Goal: Contribute content: Contribute content

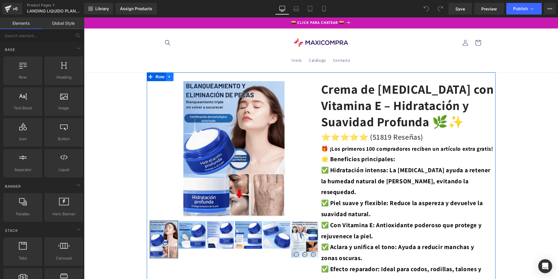
click at [168, 78] on icon at bounding box center [170, 77] width 4 height 4
click at [183, 77] on icon at bounding box center [185, 77] width 4 height 4
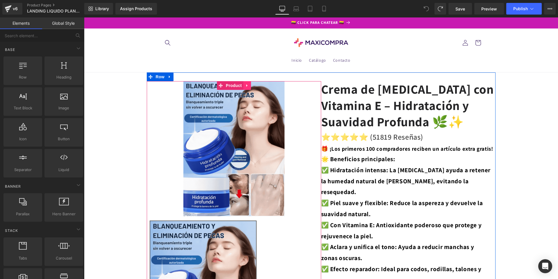
click at [243, 86] on link at bounding box center [247, 85] width 8 height 9
click at [250, 87] on icon at bounding box center [251, 85] width 4 height 4
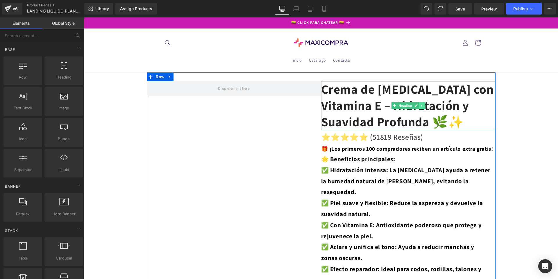
click at [419, 107] on link at bounding box center [422, 105] width 6 height 7
click at [424, 107] on link at bounding box center [425, 105] width 6 height 7
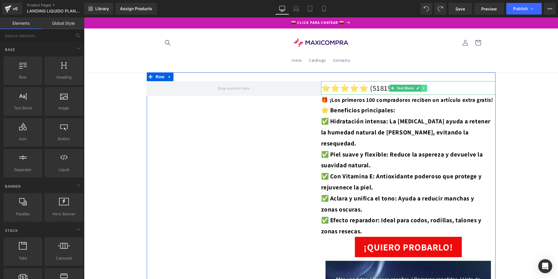
click at [423, 87] on icon at bounding box center [423, 88] width 1 height 2
click at [425, 88] on icon at bounding box center [426, 87] width 3 height 3
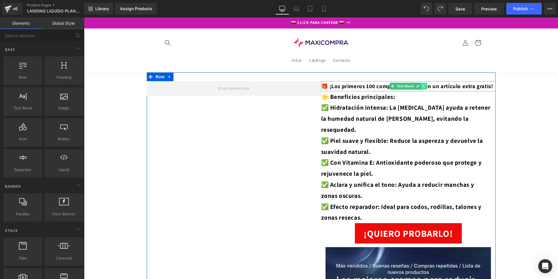
click at [421, 87] on link at bounding box center [424, 85] width 6 height 7
click at [426, 86] on link at bounding box center [427, 85] width 6 height 7
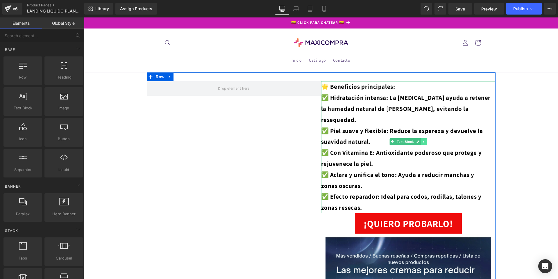
click at [421, 141] on link at bounding box center [424, 141] width 6 height 7
click at [425, 142] on icon at bounding box center [426, 141] width 3 height 3
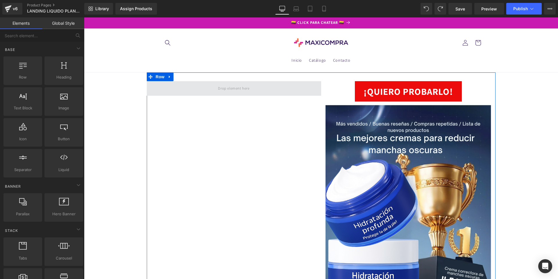
click at [240, 89] on span at bounding box center [233, 89] width 35 height 10
click at [156, 78] on span "Row" at bounding box center [160, 77] width 12 height 9
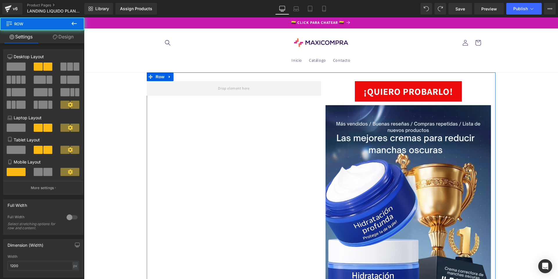
click at [13, 67] on span at bounding box center [16, 66] width 19 height 8
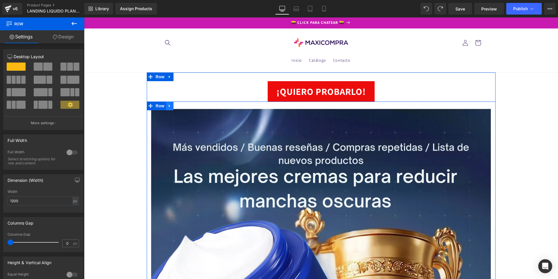
click at [169, 105] on icon at bounding box center [170, 106] width 4 height 4
click at [183, 105] on icon at bounding box center [185, 106] width 4 height 4
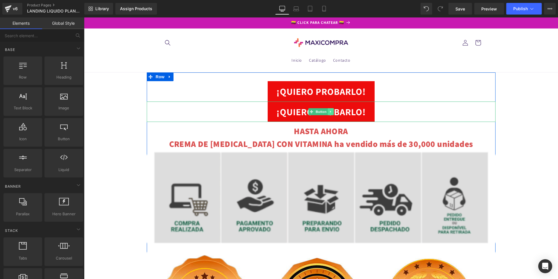
click at [329, 110] on icon at bounding box center [330, 111] width 3 height 3
click at [332, 112] on icon at bounding box center [333, 111] width 3 height 3
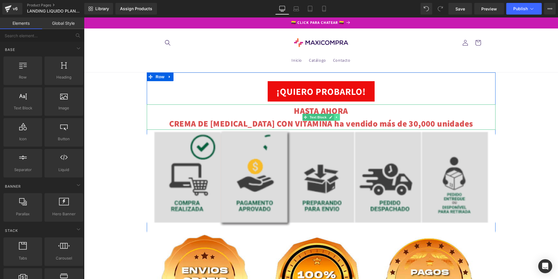
click at [335, 116] on icon at bounding box center [336, 116] width 3 height 3
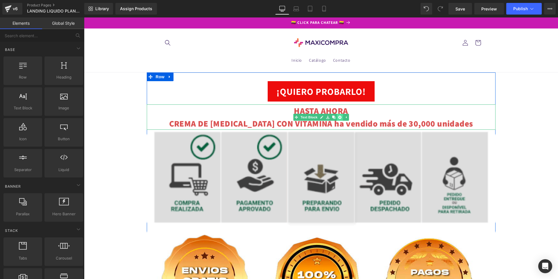
click at [338, 118] on icon at bounding box center [339, 116] width 3 height 3
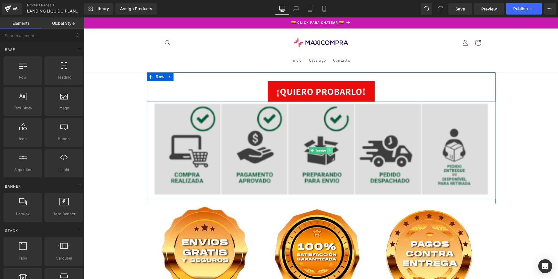
click at [328, 150] on icon at bounding box center [329, 149] width 3 height 3
click at [333, 152] on link at bounding box center [333, 150] width 6 height 7
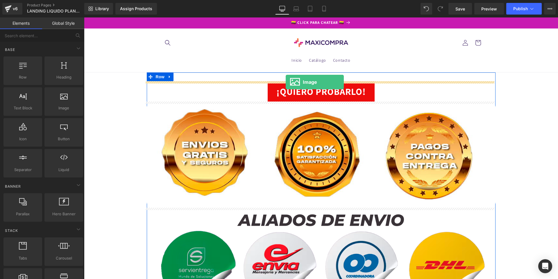
drag, startPoint x: 143, startPoint y: 124, endPoint x: 286, endPoint y: 82, distance: 148.6
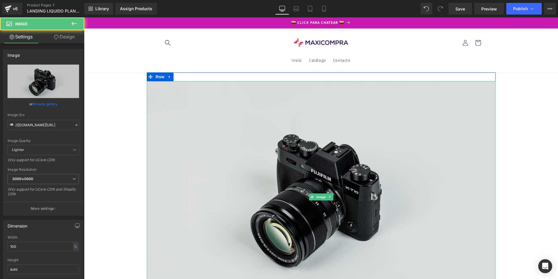
click at [303, 146] on img at bounding box center [321, 196] width 349 height 231
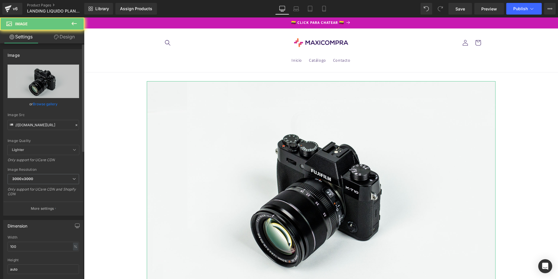
click at [50, 103] on link "Browse gallery" at bounding box center [45, 104] width 25 height 10
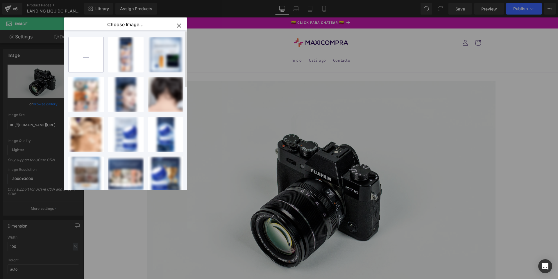
click at [88, 54] on input "file" at bounding box center [86, 54] width 35 height 35
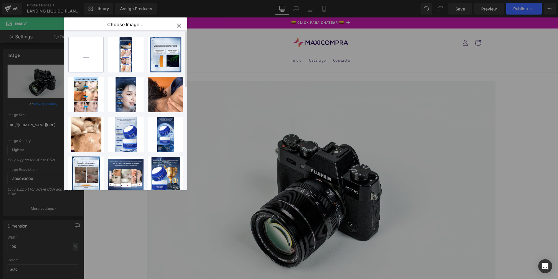
type input "C:\fakepath\2.svg"
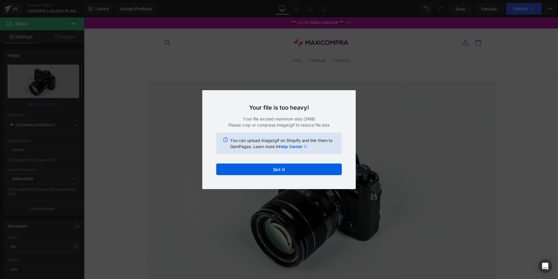
click at [234, 0] on div "Text Color Highlight Color #333333 Choose Image... Back to Library Insert 19...…" at bounding box center [279, 0] width 558 height 0
click at [263, 167] on button "Got it" at bounding box center [278, 169] width 125 height 12
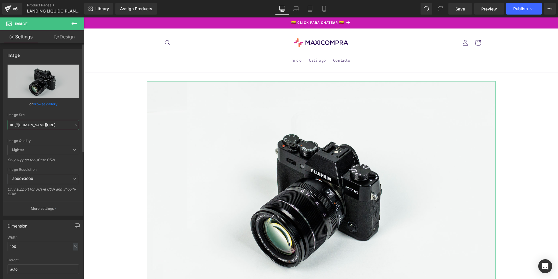
click at [48, 126] on input "//d1um8515vdn9kb.cloudfront.net/images/parallax.jpg" at bounding box center [43, 125] width 71 height 10
paste input "https://cdn.shopify.com/s/files/1/0674/3484/0382/files/gif2_ab1d93fb-24e3-4bef-…"
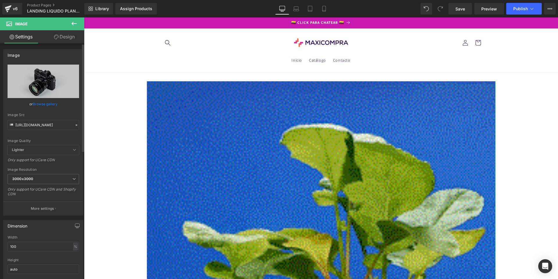
click at [62, 137] on div "Image Quality Lighter Lightest Lighter Lighter Lightest Only support for UCare …" at bounding box center [43, 104] width 71 height 80
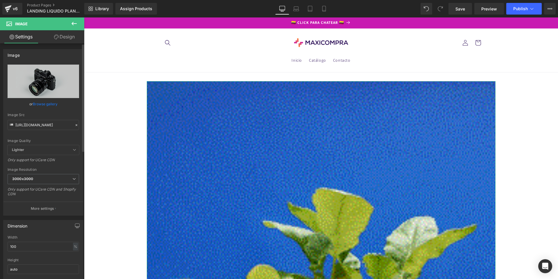
scroll to position [0, 0]
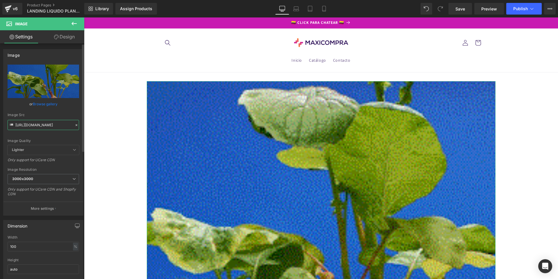
click at [38, 127] on input "https://cdn.shopify.com/s/files/1/0674/3484/0382/files/gif2_ab1d93fb-24e3-4bef-…" at bounding box center [43, 125] width 71 height 10
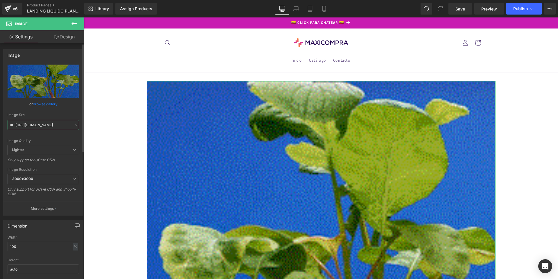
paste input "Agregar_un_titulo.gif?v=1758507746"
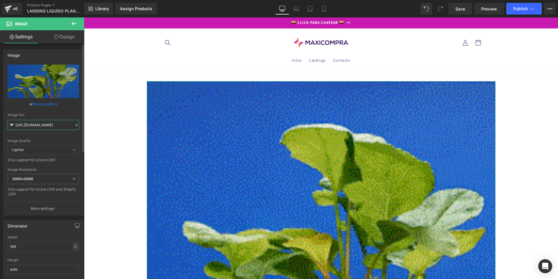
scroll to position [0, 99]
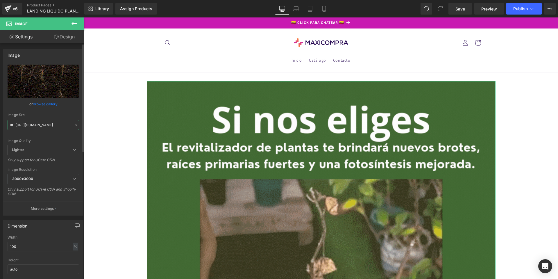
type input "https://cdn.shopify.com/s/files/1/0674/3484/0382/files/Agregar_un_titulo.gif?v=…"
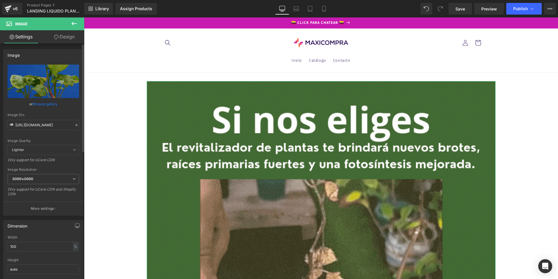
click at [50, 137] on div "Image Quality Lighter Lightest Lighter Lighter Lightest Only support for UCare …" at bounding box center [43, 104] width 71 height 80
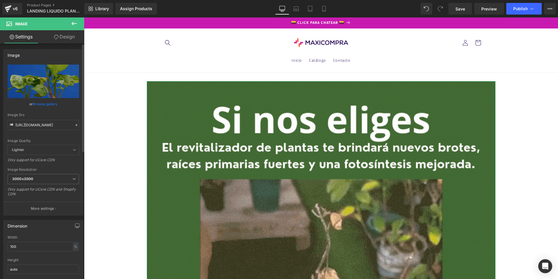
scroll to position [0, 0]
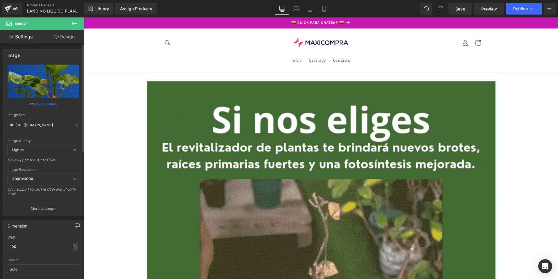
click at [75, 124] on icon at bounding box center [76, 125] width 4 height 4
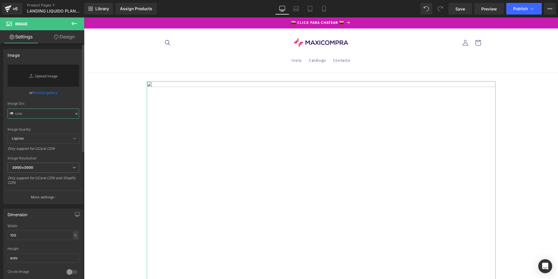
click at [53, 115] on input "text" at bounding box center [43, 113] width 71 height 10
paste input "https://cdn.shopify.com/s/files/1/0674/3484/0382/files/Agregar_un_titulo.gif?v=…"
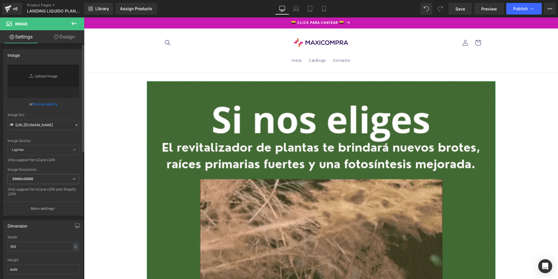
click at [49, 137] on div "Image Quality Lighter Lightest Lighter Lighter Lightest Only support for UCare …" at bounding box center [43, 104] width 71 height 80
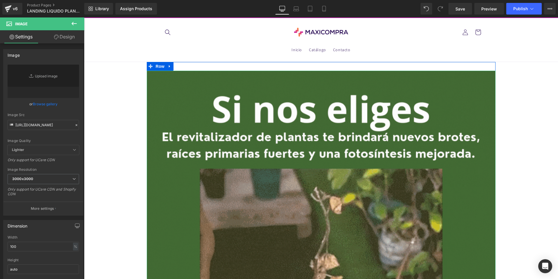
scroll to position [0, 0]
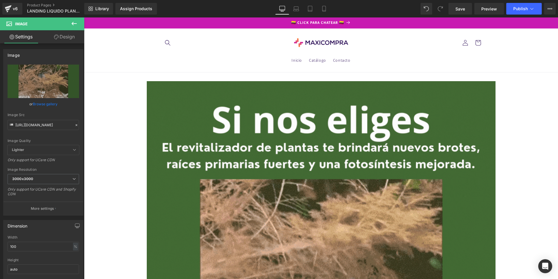
type input "https://cdn.shopify.com/s/files/1/0674/3484/0382/files/Agregar_un_titulo_3000x3…"
click at [75, 123] on icon at bounding box center [76, 125] width 4 height 4
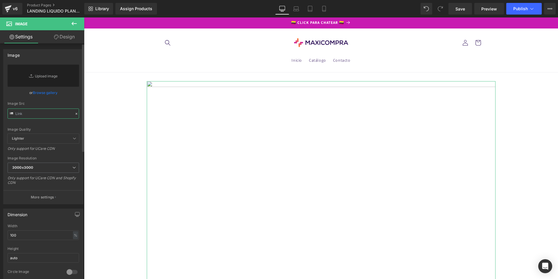
click at [41, 111] on input "text" at bounding box center [43, 113] width 71 height 10
paste input "https://cdn.shopify.com/s/files/1/0674/3484/0382/files/2_a286d914-ee20-479c-b97…"
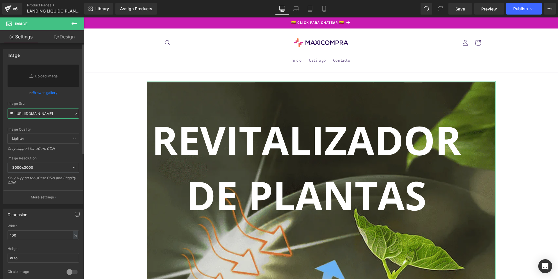
type input "https://cdn.shopify.com/s/files/1/0674/3484/0382/files/2_a286d914-ee20-479c-b97…"
click at [52, 130] on div "Image Quality" at bounding box center [43, 129] width 71 height 4
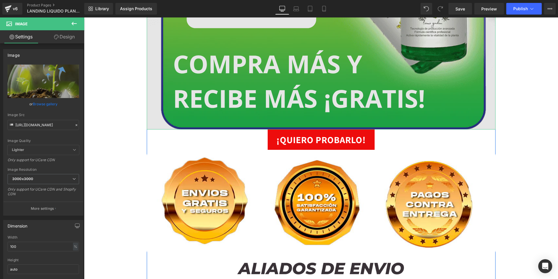
scroll to position [523, 0]
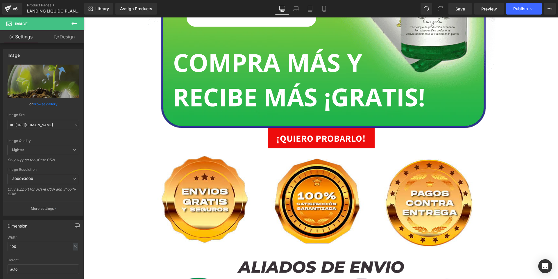
click at [75, 24] on icon at bounding box center [73, 23] width 5 height 3
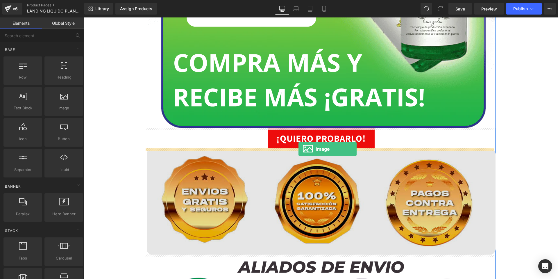
drag, startPoint x: 148, startPoint y: 124, endPoint x: 298, endPoint y: 149, distance: 152.5
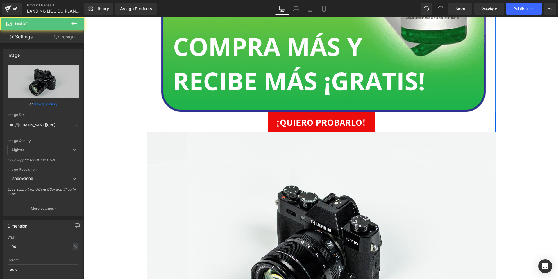
scroll to position [581, 0]
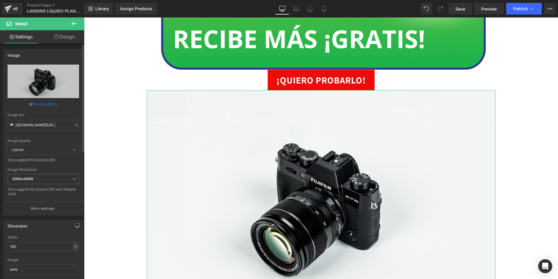
click at [41, 103] on link "Browse gallery" at bounding box center [45, 104] width 25 height 10
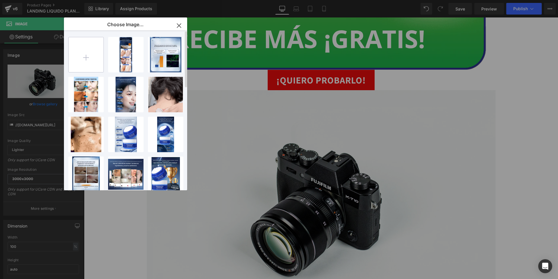
click at [96, 58] on input "file" at bounding box center [86, 54] width 35 height 35
type input "C:\fakepath\3.svg"
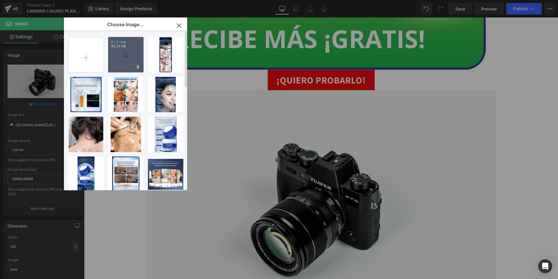
click at [119, 52] on div "3...3.svg 115.25 KB" at bounding box center [125, 54] width 35 height 35
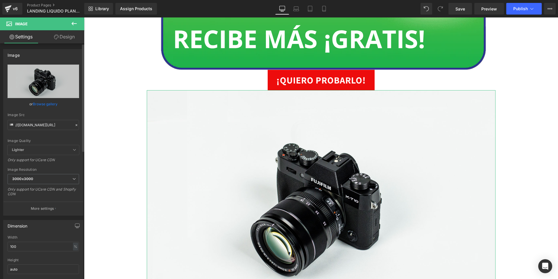
click at [47, 104] on link "Browse gallery" at bounding box center [45, 104] width 25 height 10
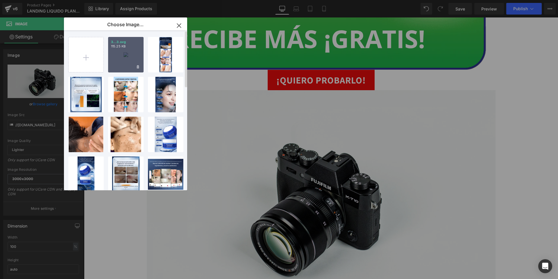
click at [132, 49] on div "3...3.svg 115.25 KB" at bounding box center [125, 54] width 35 height 35
type input "https://ucarecdn.com/0604ba93-8ba3-44c6-8eaa-73e4f10aa691/3.svg"
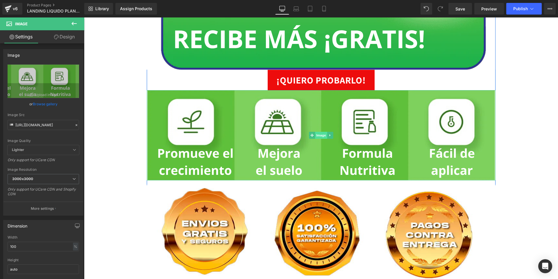
click at [318, 135] on span "Image" at bounding box center [321, 135] width 12 height 7
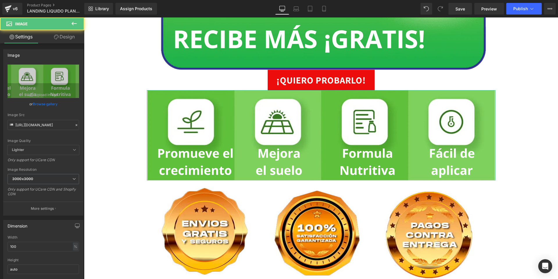
click at [53, 32] on link "Design" at bounding box center [64, 36] width 42 height 13
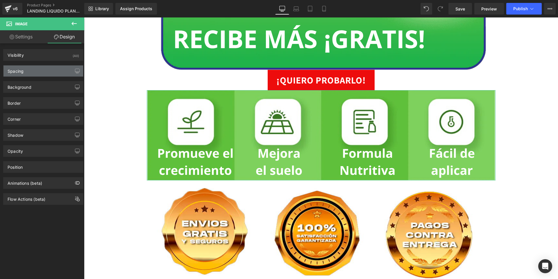
click at [37, 69] on div "Spacing" at bounding box center [43, 70] width 80 height 11
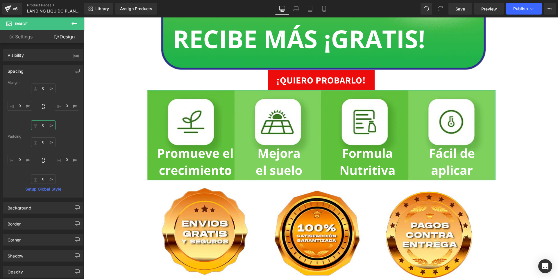
click at [42, 126] on input "0" at bounding box center [43, 125] width 24 height 10
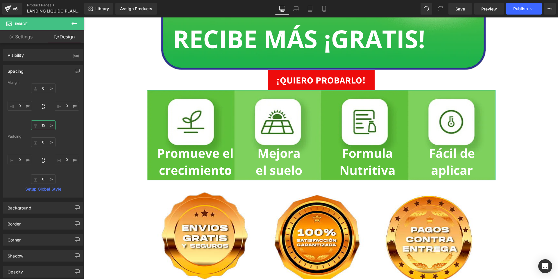
click at [41, 125] on input "15" at bounding box center [43, 125] width 24 height 10
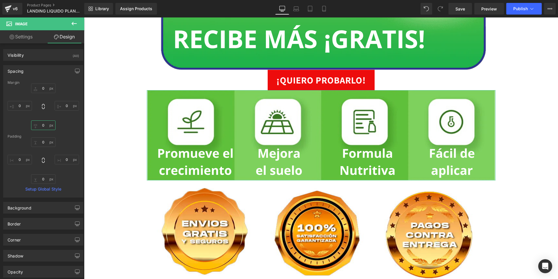
type input "0"
click at [43, 140] on input "0" at bounding box center [43, 142] width 24 height 10
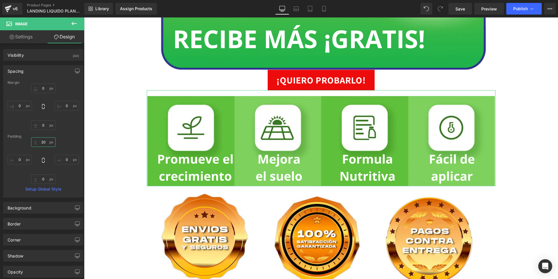
type input "20"
click at [71, 139] on div "20 20 0px 0 0px 0 0px 0" at bounding box center [43, 160] width 71 height 46
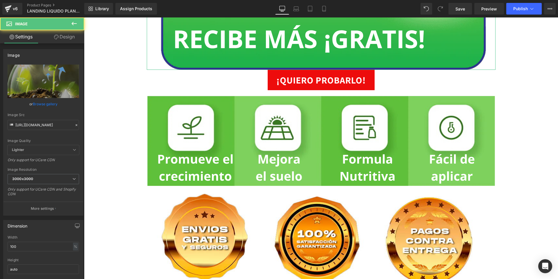
click at [62, 38] on link "Design" at bounding box center [64, 36] width 42 height 13
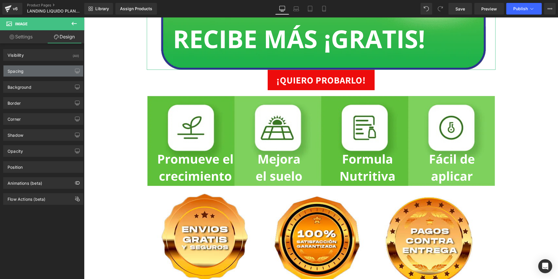
click at [40, 73] on div "Spacing" at bounding box center [43, 70] width 80 height 11
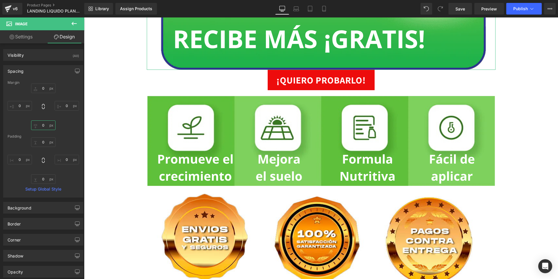
click at [41, 125] on input "0" at bounding box center [43, 125] width 24 height 10
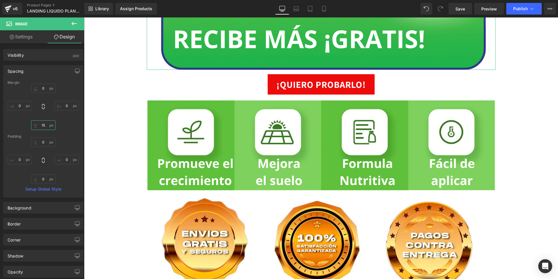
type input "15"
click at [71, 122] on div "0px 0 0px 0 15 15 0px 0" at bounding box center [43, 106] width 71 height 46
drag, startPoint x: 45, startPoint y: 143, endPoint x: 1, endPoint y: 114, distance: 52.8
click at [45, 143] on input "0" at bounding box center [43, 142] width 24 height 10
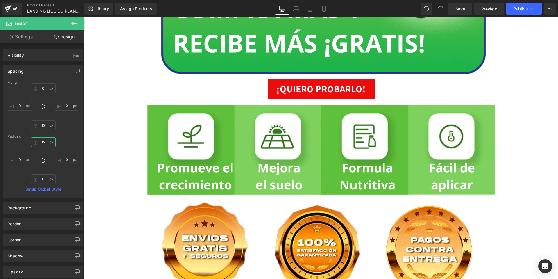
type input "1"
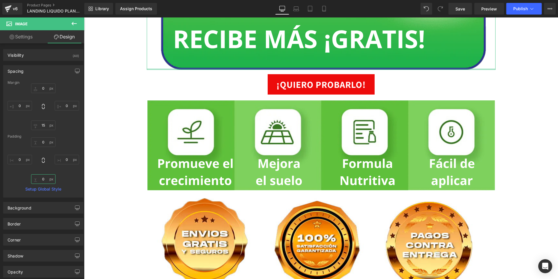
click at [43, 180] on input "0" at bounding box center [43, 179] width 24 height 10
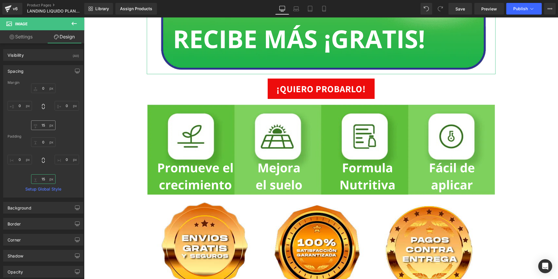
type input "15"
click at [38, 123] on input "15" at bounding box center [43, 125] width 24 height 10
type input "0"
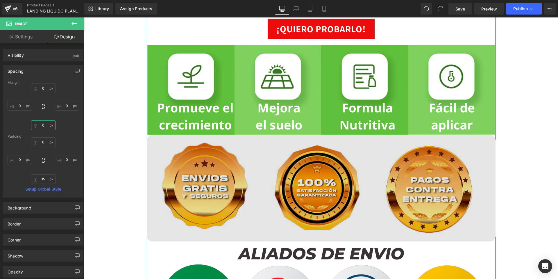
scroll to position [668, 0]
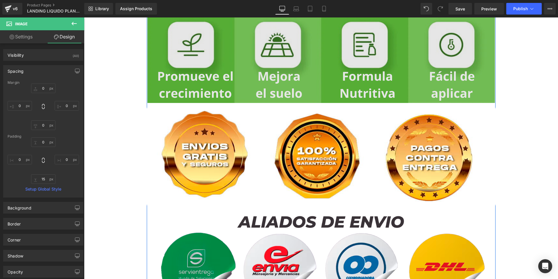
click at [259, 87] on img at bounding box center [321, 55] width 349 height 96
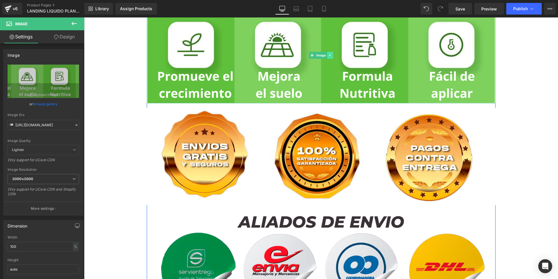
click at [328, 54] on icon at bounding box center [329, 54] width 3 height 3
click at [325, 55] on icon at bounding box center [326, 55] width 3 height 3
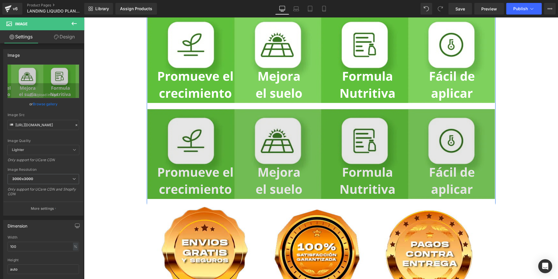
click at [279, 137] on img at bounding box center [321, 151] width 349 height 96
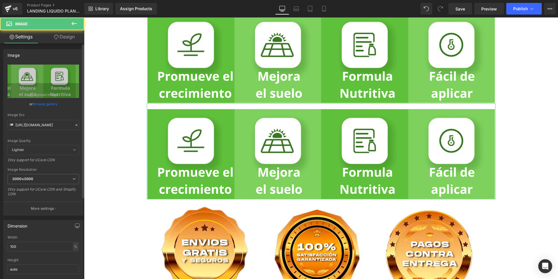
click at [47, 106] on link "Browse gallery" at bounding box center [45, 104] width 25 height 10
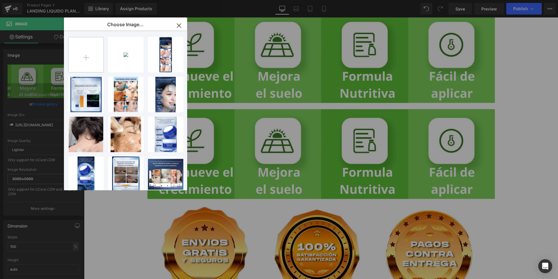
click at [90, 55] on input "file" at bounding box center [86, 54] width 35 height 35
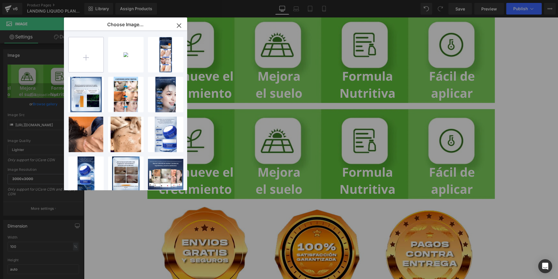
type input "C:\fakepath\4.svg"
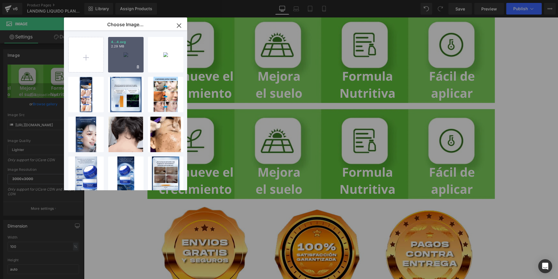
click at [123, 62] on div "4...4.svg 2.29 MB" at bounding box center [125, 54] width 35 height 35
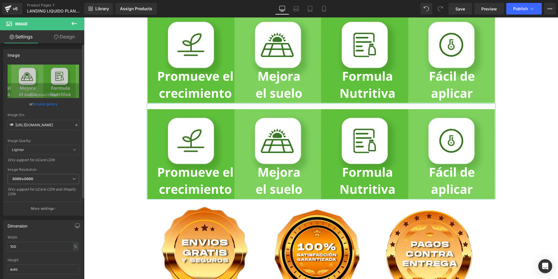
click at [47, 103] on link "Browse gallery" at bounding box center [45, 104] width 25 height 10
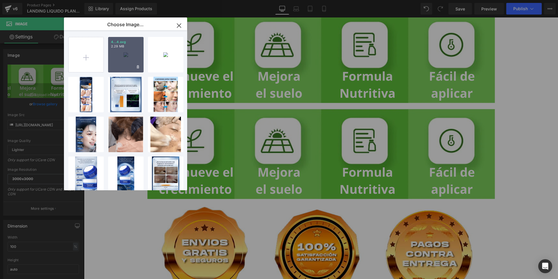
click at [124, 59] on div "4...4.svg 2.29 MB" at bounding box center [125, 54] width 35 height 35
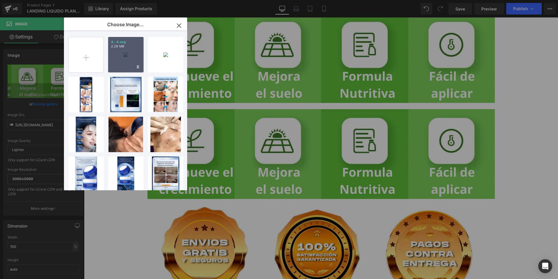
type input "https://ucarecdn.com/2b10f726-8352-437a-a475-571730c82975/4.svg"
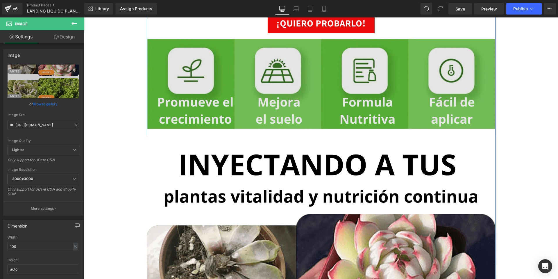
scroll to position [552, 0]
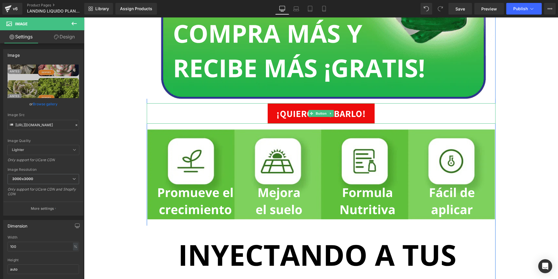
click at [385, 113] on div "¡QUIERO PROBARLO!" at bounding box center [321, 113] width 349 height 20
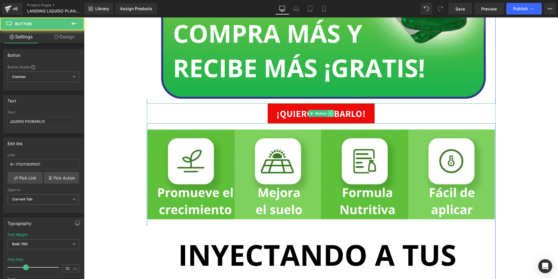
click at [329, 114] on icon at bounding box center [330, 113] width 3 height 3
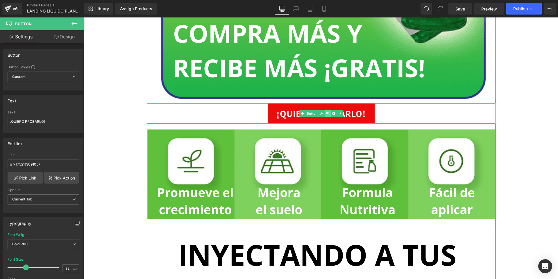
click at [327, 114] on link at bounding box center [327, 113] width 6 height 7
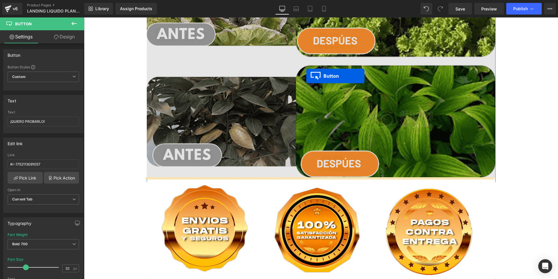
scroll to position [1104, 0]
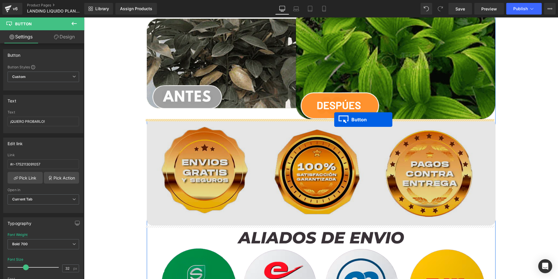
drag, startPoint x: 307, startPoint y: 134, endPoint x: 334, endPoint y: 119, distance: 30.3
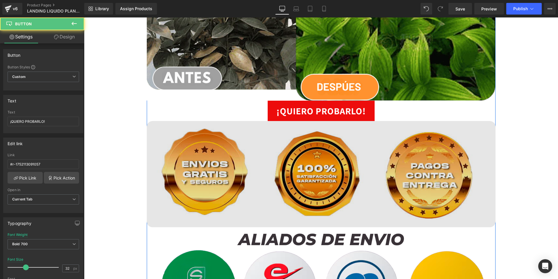
scroll to position [1118, 0]
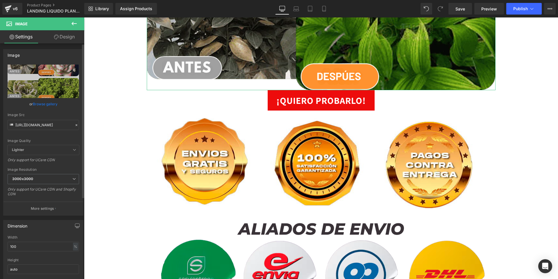
click at [54, 106] on link "Browse gallery" at bounding box center [45, 104] width 25 height 10
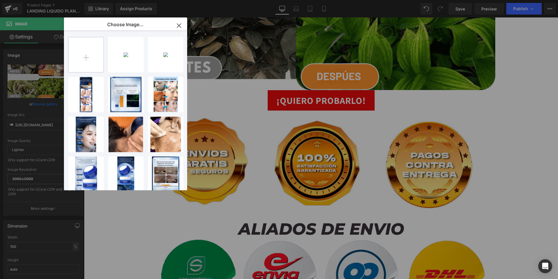
click at [81, 55] on input "file" at bounding box center [86, 54] width 35 height 35
type input "C:\fakepath\5.svg"
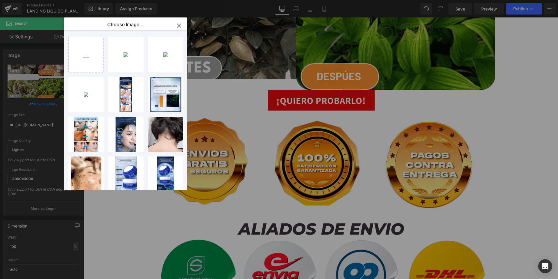
click at [180, 26] on icon "button" at bounding box center [178, 25] width 9 height 9
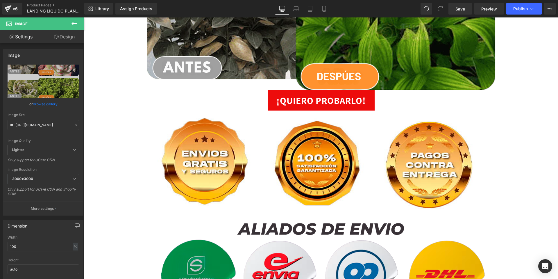
click at [70, 26] on button at bounding box center [74, 23] width 20 height 13
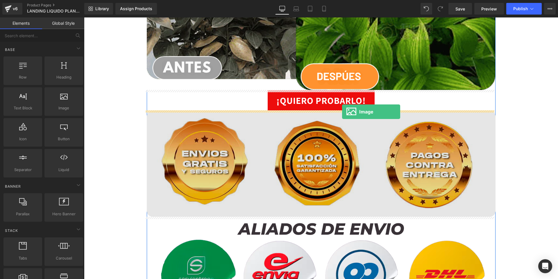
drag, startPoint x: 143, startPoint y: 115, endPoint x: 342, endPoint y: 112, distance: 198.7
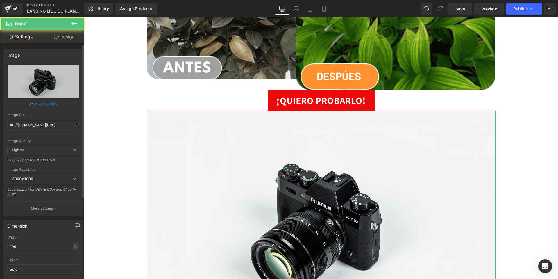
click at [42, 100] on link "Browse gallery" at bounding box center [45, 104] width 25 height 10
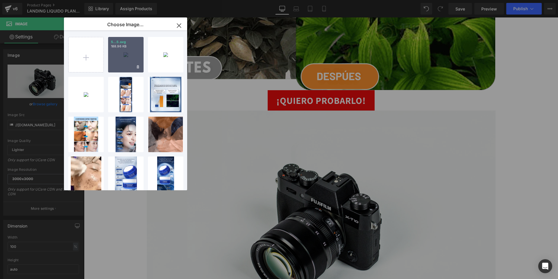
click at [123, 54] on div "5...5.svg 188.96 KB" at bounding box center [125, 54] width 35 height 35
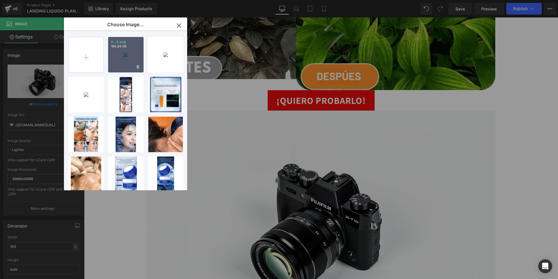
type input "https://ucarecdn.com/88991844-2c6f-4679-90b5-e50c872a5228/5.svg"
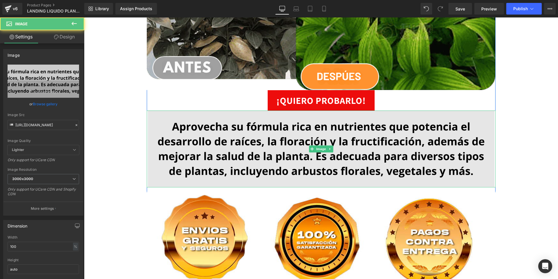
click at [359, 141] on img at bounding box center [321, 148] width 349 height 77
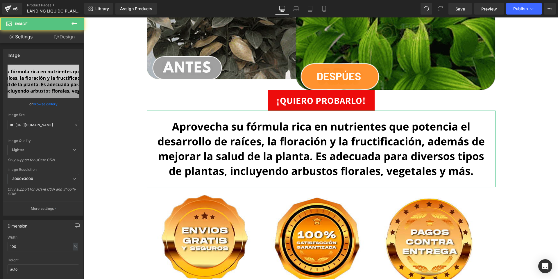
click at [63, 37] on link "Design" at bounding box center [64, 36] width 42 height 13
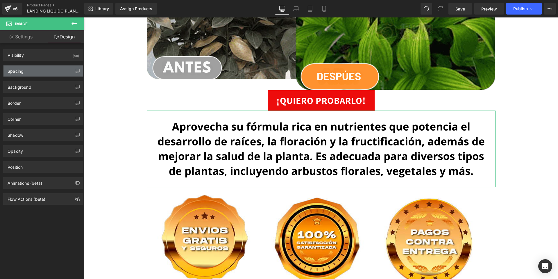
click at [41, 69] on div "Spacing" at bounding box center [43, 70] width 80 height 11
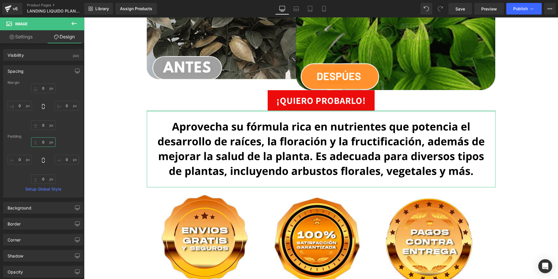
click at [42, 144] on input "0" at bounding box center [43, 142] width 24 height 10
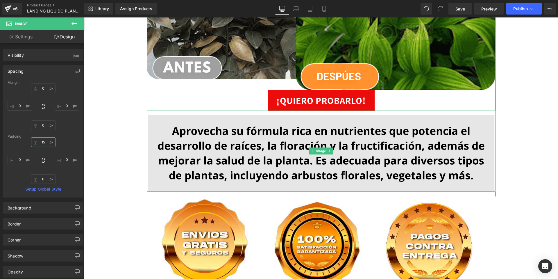
type input "15"
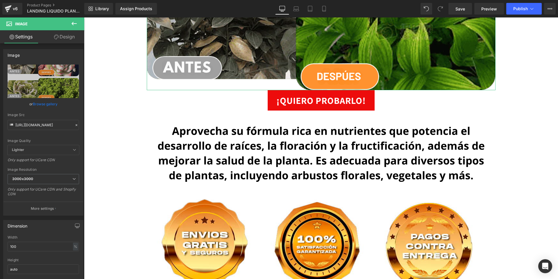
click at [58, 33] on link "Design" at bounding box center [64, 36] width 42 height 13
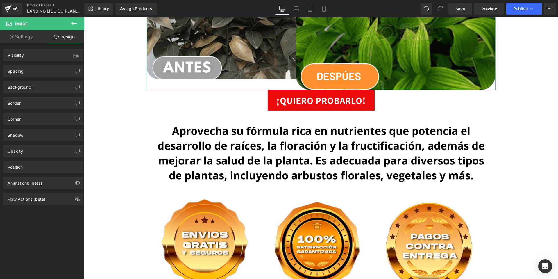
type input "0"
type input "20"
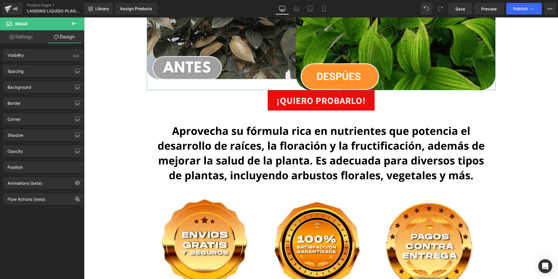
type input "0"
click at [35, 73] on div "Spacing" at bounding box center [43, 70] width 80 height 11
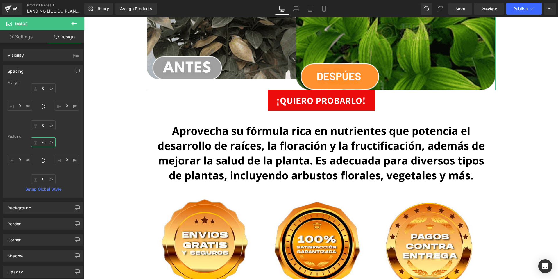
click at [43, 141] on input "20" at bounding box center [43, 142] width 24 height 10
click at [42, 180] on input "0" at bounding box center [43, 179] width 24 height 10
type input "15"
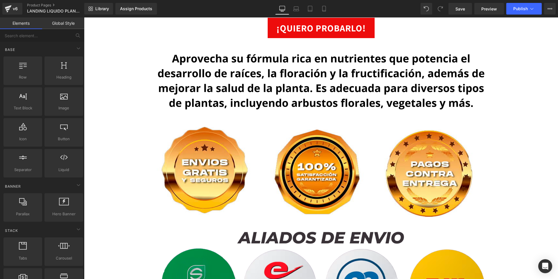
scroll to position [1206, 0]
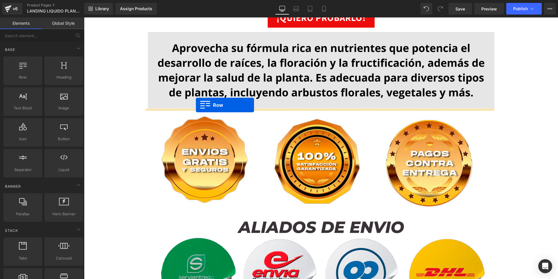
drag, startPoint x: 124, startPoint y: 84, endPoint x: 196, endPoint y: 105, distance: 74.7
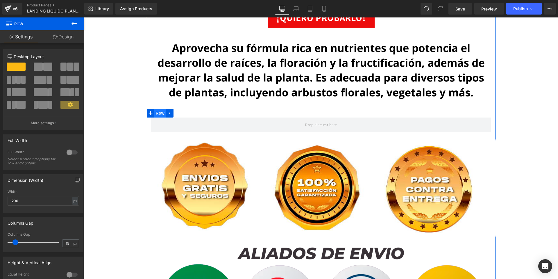
click at [159, 112] on span "Row" at bounding box center [160, 113] width 12 height 9
click at [44, 68] on span at bounding box center [47, 66] width 9 height 8
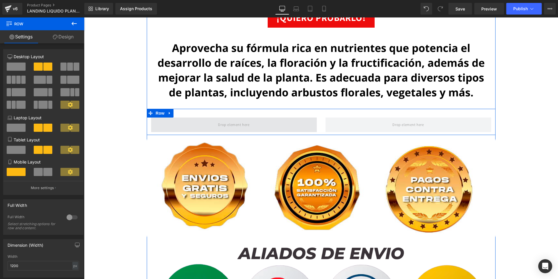
click at [190, 125] on span at bounding box center [234, 124] width 166 height 15
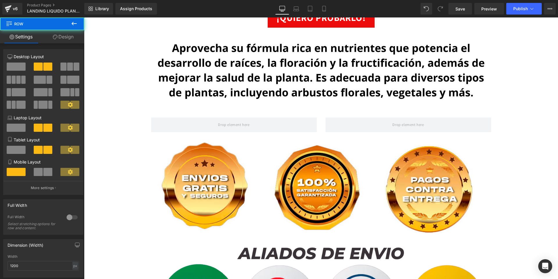
click at [76, 27] on button at bounding box center [74, 23] width 20 height 13
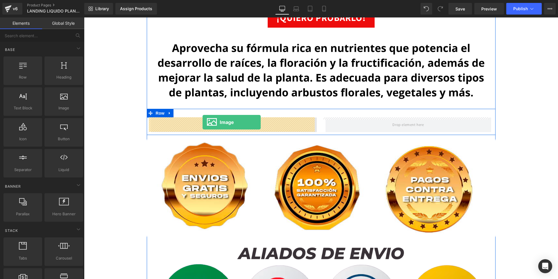
drag, startPoint x: 121, startPoint y: 109, endPoint x: 202, endPoint y: 122, distance: 82.1
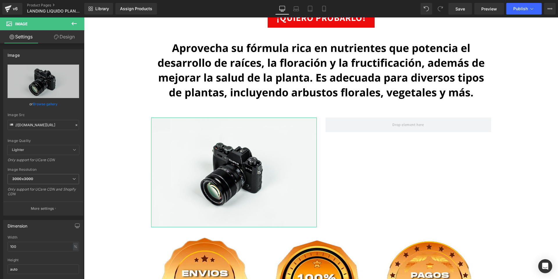
click at [69, 36] on link "Design" at bounding box center [64, 36] width 42 height 13
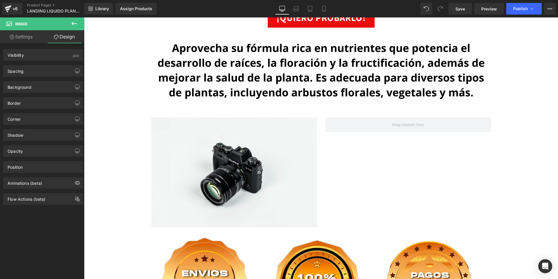
click at [76, 24] on icon at bounding box center [73, 23] width 5 height 3
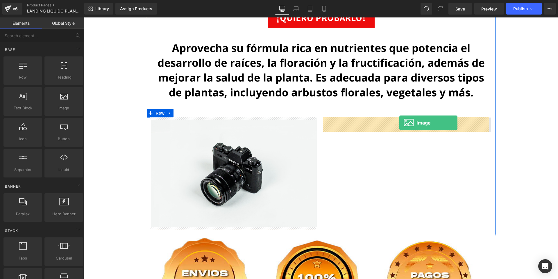
drag, startPoint x: 147, startPoint y: 125, endPoint x: 399, endPoint y: 123, distance: 252.1
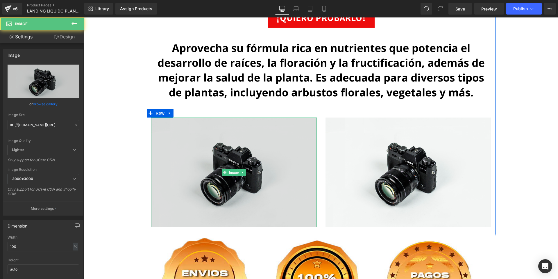
click at [209, 147] on img at bounding box center [234, 172] width 166 height 110
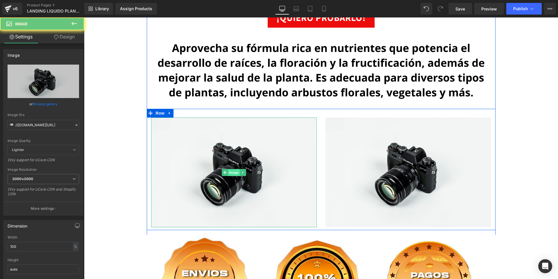
click at [232, 171] on span "Image" at bounding box center [234, 172] width 12 height 7
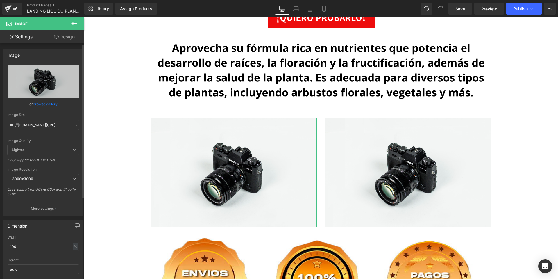
click at [40, 106] on link "Browse gallery" at bounding box center [45, 104] width 25 height 10
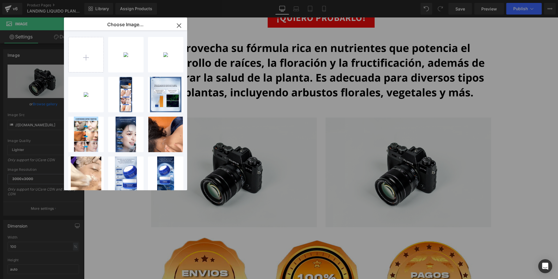
click at [181, 24] on icon "button" at bounding box center [179, 26] width 4 height 4
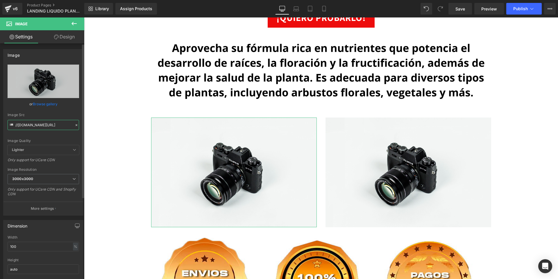
click at [49, 122] on input "//d1um8515vdn9kb.cloudfront.net/images/parallax.jpg" at bounding box center [43, 125] width 71 height 10
paste input "https://cdn.shopify.com/s/files/1/0674/3484/0382/files/gif2_ab1d93fb-24e3-4bef-…"
type input "https://cdn.shopify.com/s/files/1/0674/3484/0382/files/gif2_ab1d93fb-24e3-4bef-…"
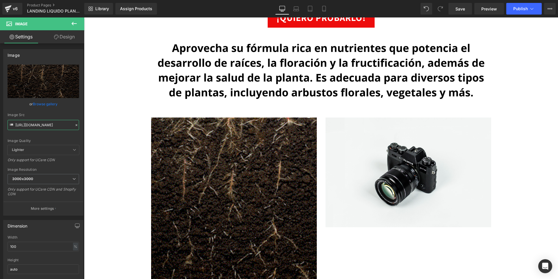
scroll to position [0, 0]
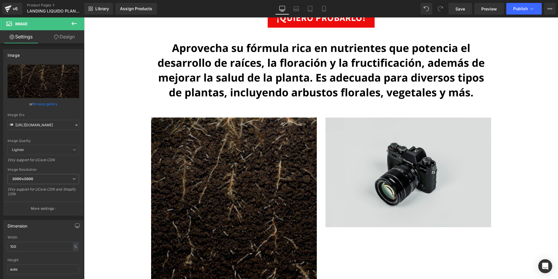
click at [402, 158] on img at bounding box center [408, 172] width 166 height 110
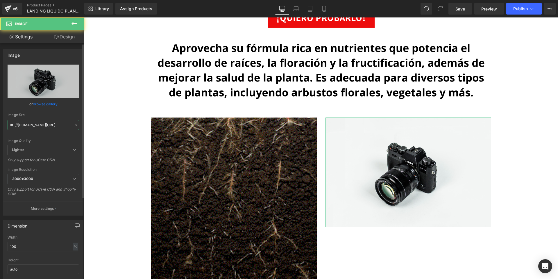
click at [46, 123] on input "//d1um8515vdn9kb.cloudfront.net/images/parallax.jpg" at bounding box center [43, 125] width 71 height 10
paste input "https://cdn.shopify.com/s/files/1/0674/3484/0382/files/gif3_3a0633f5-6222-44ec-…"
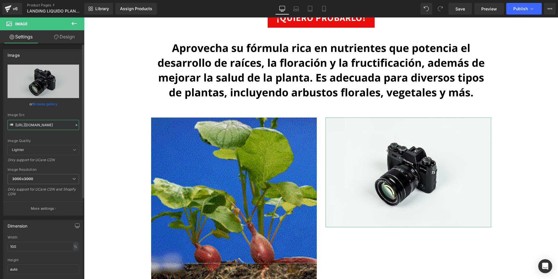
scroll to position [0, 150]
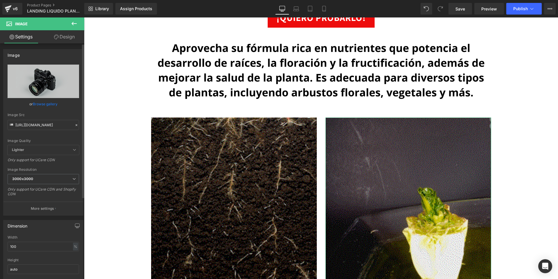
click at [54, 138] on div "Image Quality Lighter Lightest Lighter Lighter Lightest Only support for UCare …" at bounding box center [43, 104] width 71 height 80
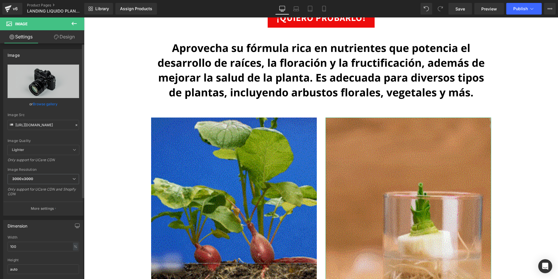
scroll to position [0, 0]
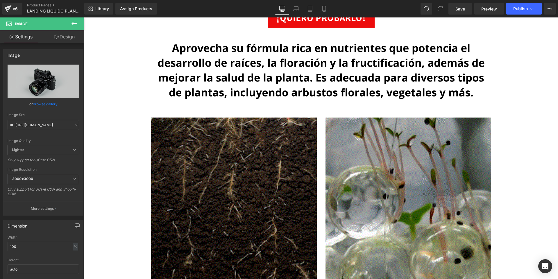
type input "https://cdn.shopify.com/s/files/1/0674/3484/0382/files/gif3_3a0633f5-6222-44ec-…"
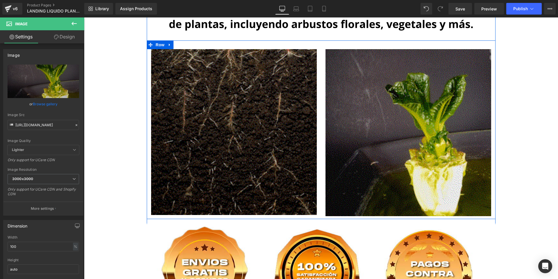
scroll to position [1264, 0]
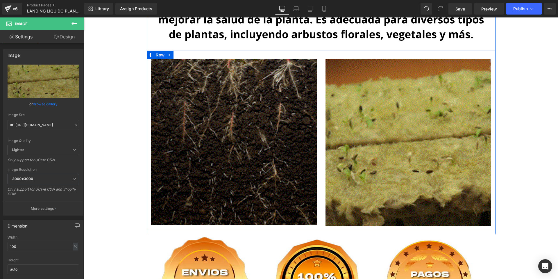
click at [241, 119] on img at bounding box center [234, 142] width 166 height 166
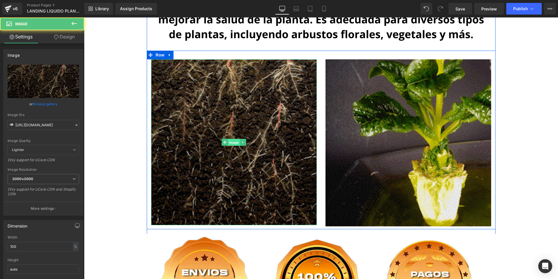
click at [231, 140] on span "Image" at bounding box center [234, 142] width 12 height 7
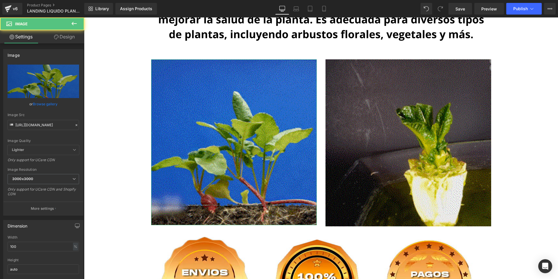
click at [50, 39] on link "Design" at bounding box center [64, 36] width 42 height 13
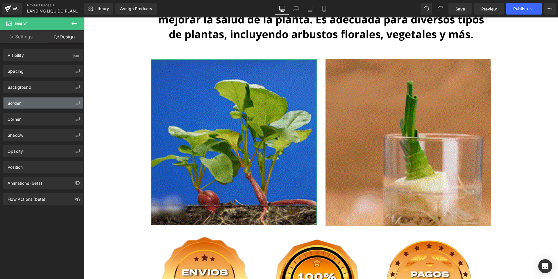
click at [29, 106] on div "Border" at bounding box center [43, 102] width 80 height 11
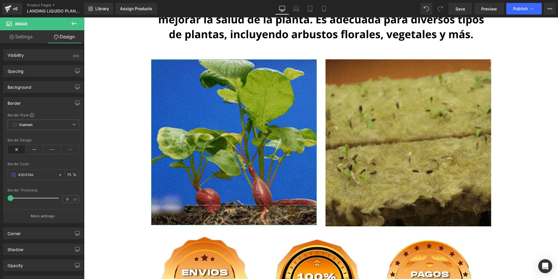
click at [37, 102] on div "Border" at bounding box center [43, 102] width 80 height 11
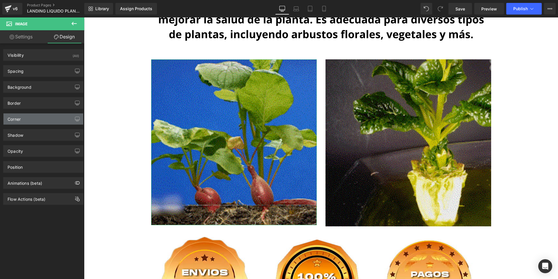
click at [31, 115] on div "Corner" at bounding box center [43, 118] width 80 height 11
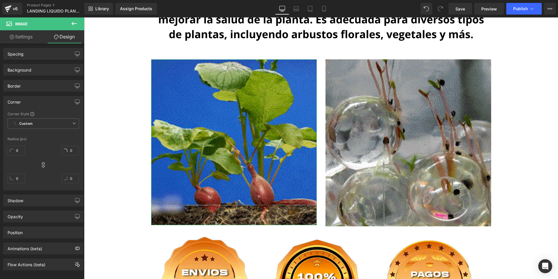
scroll to position [25, 0]
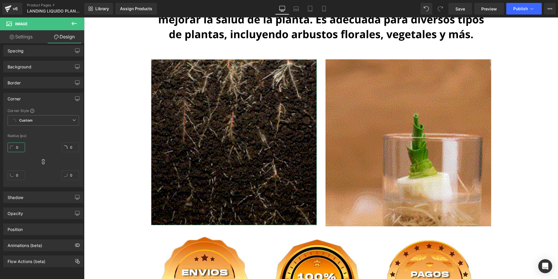
click at [20, 142] on input "0" at bounding box center [16, 147] width 17 height 10
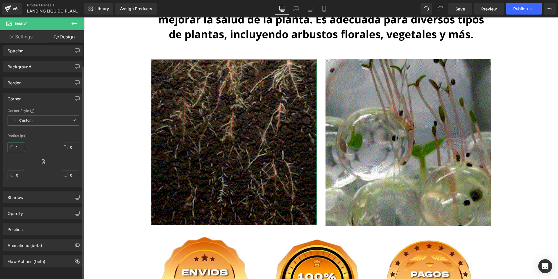
type input "15"
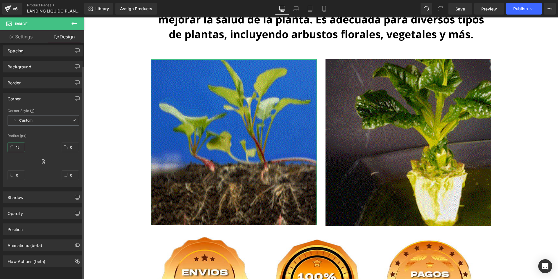
type input "15"
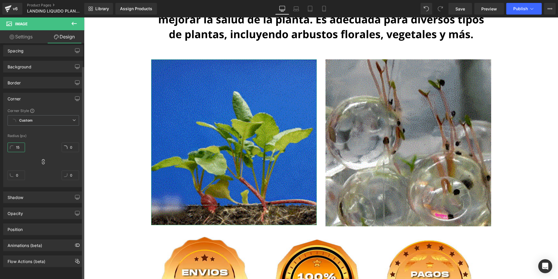
type input "15"
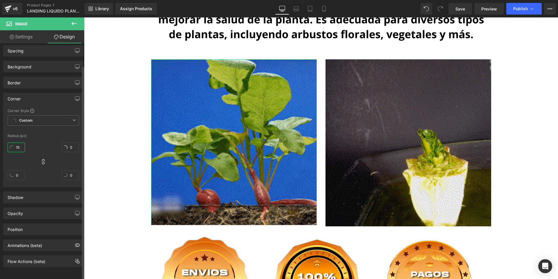
type input "15"
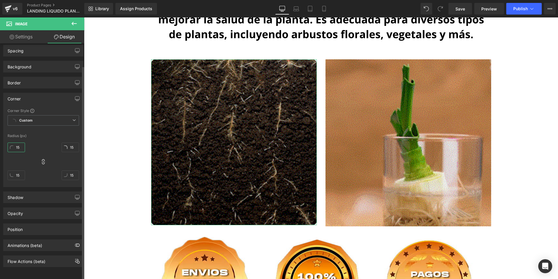
type input "1"
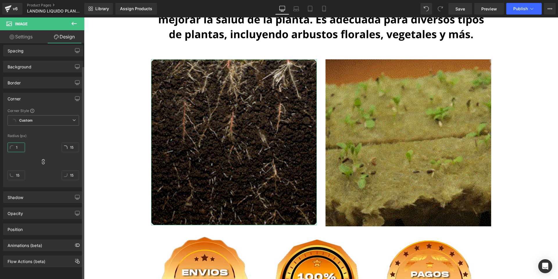
type input "1"
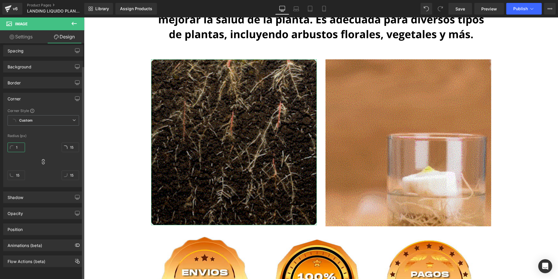
type input "1"
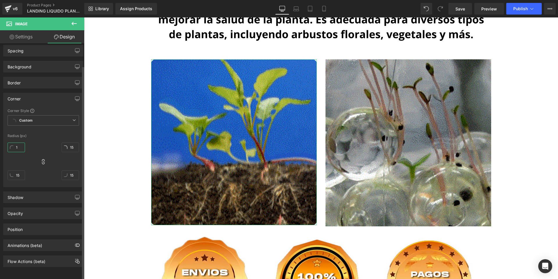
type input "1"
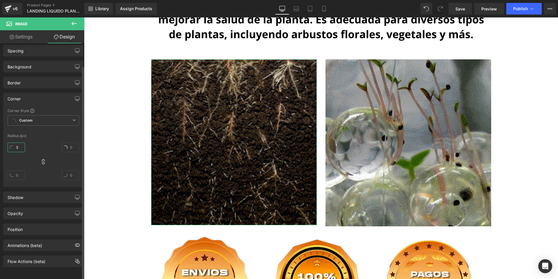
type input "30"
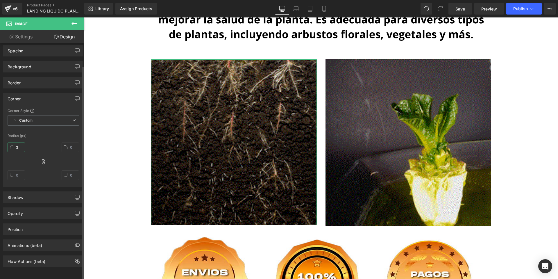
type input "3"
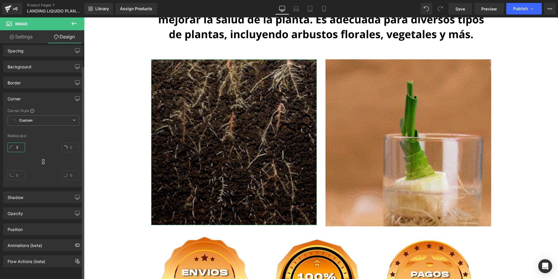
type input "3"
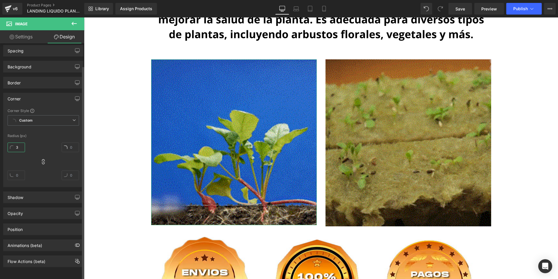
type input "3"
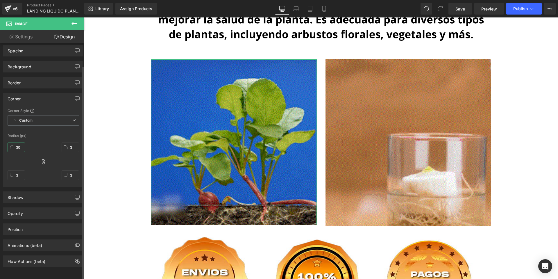
type input "30"
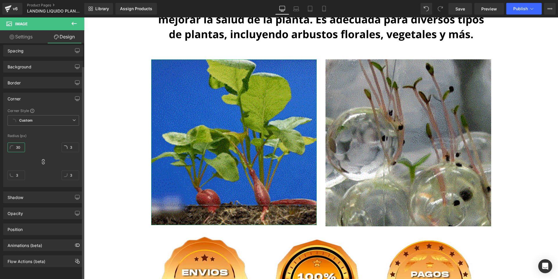
type input "30"
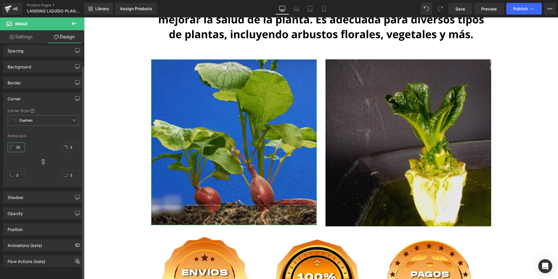
type input "30"
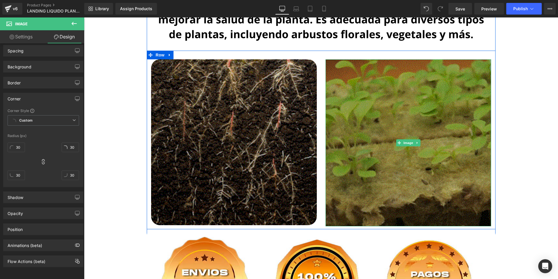
click at [340, 101] on img at bounding box center [408, 142] width 166 height 167
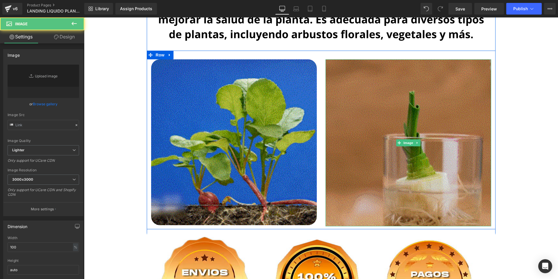
type input "https://cdn.shopify.com/s/files/1/0674/3484/0382/files/gif3_3a0633f5-6222-44ec-…"
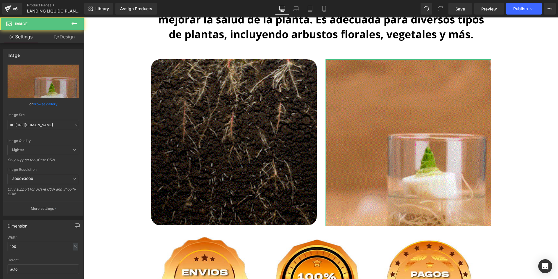
click at [64, 34] on link "Design" at bounding box center [64, 36] width 42 height 13
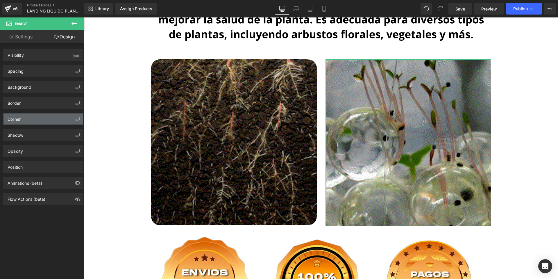
click at [32, 119] on div "Corner" at bounding box center [43, 118] width 80 height 11
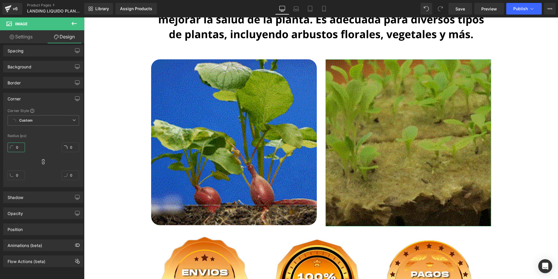
click at [19, 142] on input "0" at bounding box center [16, 147] width 17 height 10
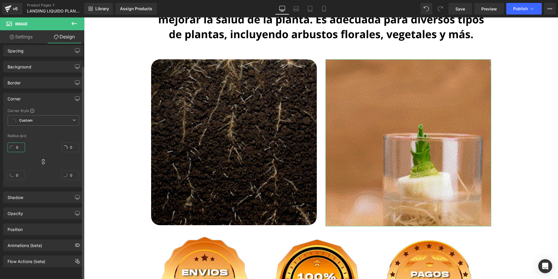
type input "3"
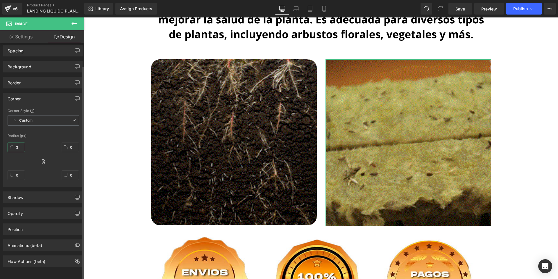
type input "3"
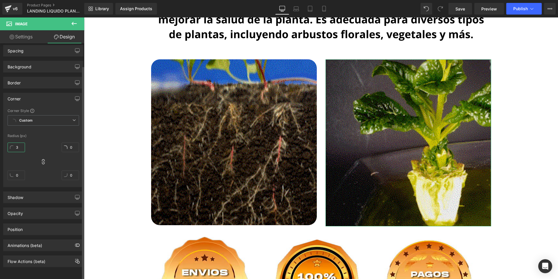
type input "3"
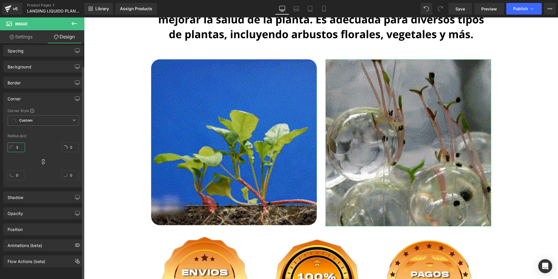
type input "3"
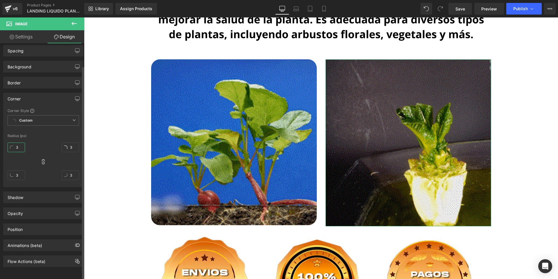
type input "30"
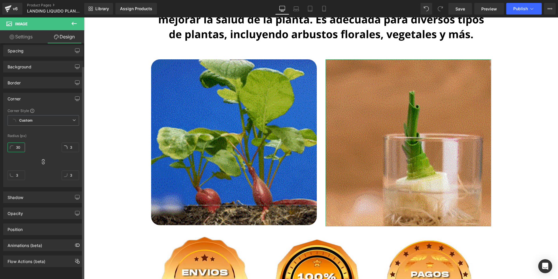
type input "30"
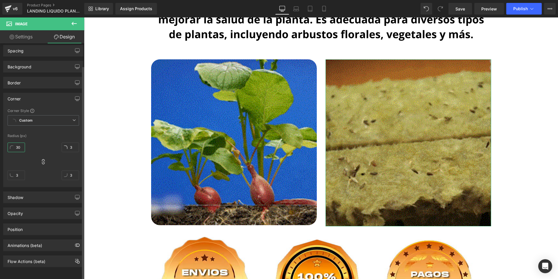
type input "30"
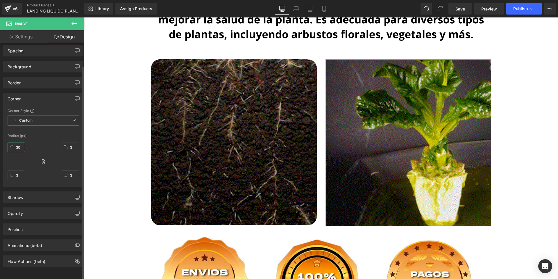
type input "30"
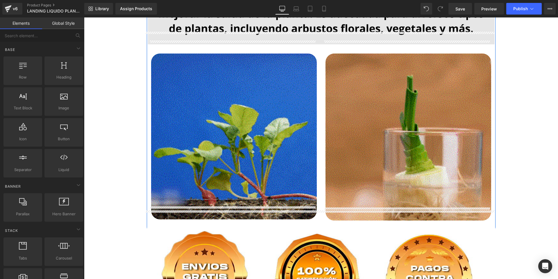
scroll to position [1322, 0]
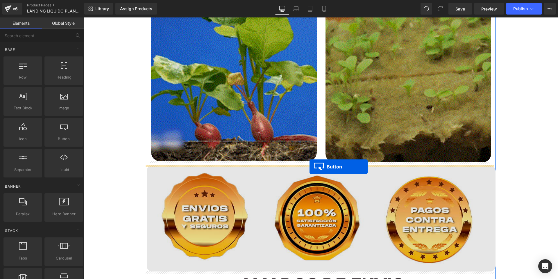
drag, startPoint x: 310, startPoint y: 134, endPoint x: 309, endPoint y: 166, distance: 32.8
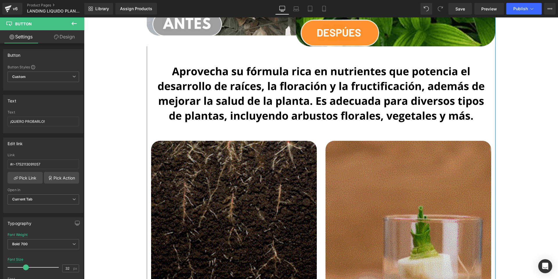
scroll to position [1133, 0]
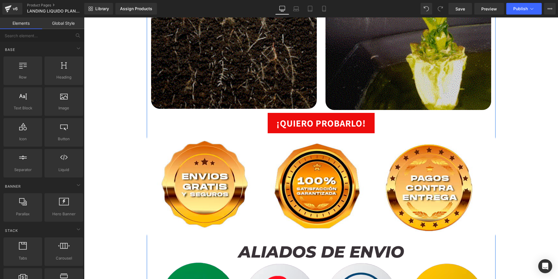
scroll to position [1365, 0]
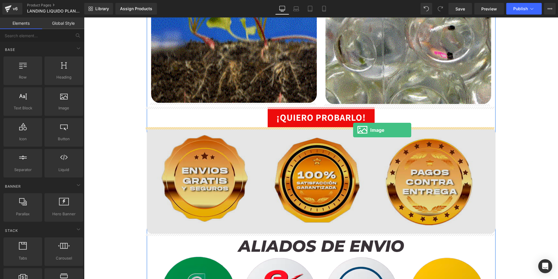
drag, startPoint x: 150, startPoint y: 127, endPoint x: 353, endPoint y: 130, distance: 202.5
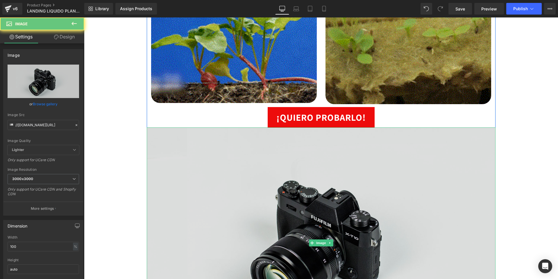
click at [328, 168] on img at bounding box center [321, 242] width 349 height 231
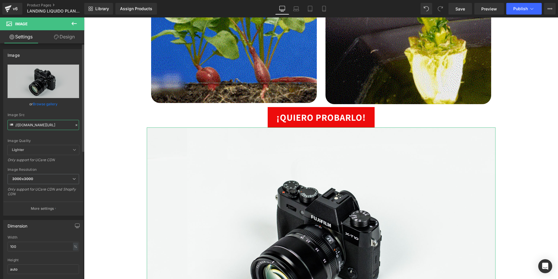
click at [48, 123] on input "//d1um8515vdn9kb.cloudfront.net/images/parallax.jpg" at bounding box center [43, 125] width 71 height 10
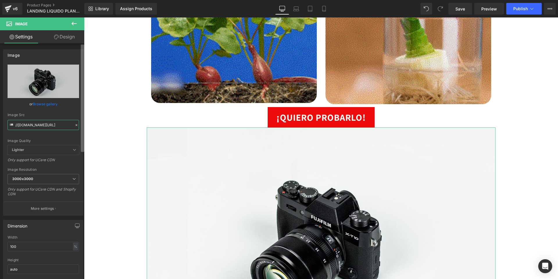
paste input "https://cdn.shopify.com/s/files/1/0674/3484/0382/files/Agregar_un_titulo.gif?v=…"
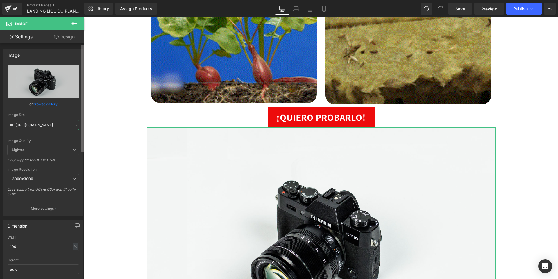
scroll to position [0, 99]
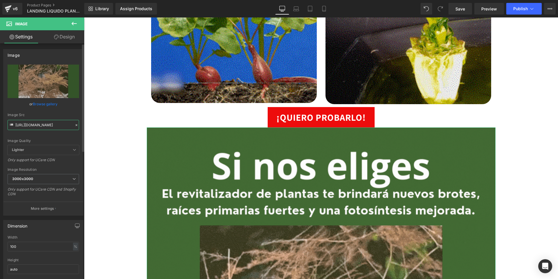
type input "https://cdn.shopify.com/s/files/1/0674/3484/0382/files/Agregar_un_titulo_3000x3…"
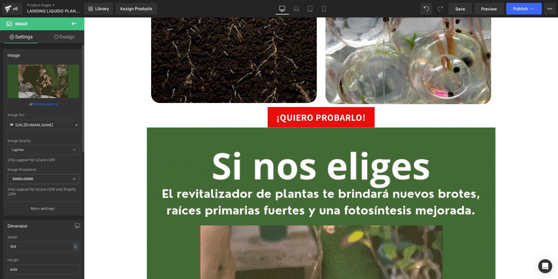
click at [46, 139] on div "Image Quality" at bounding box center [43, 141] width 71 height 4
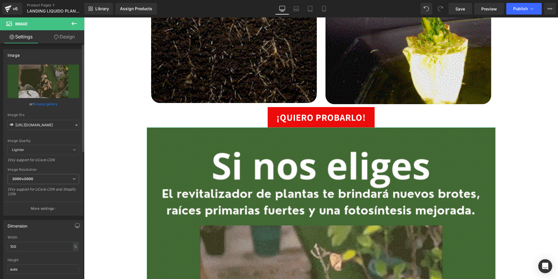
scroll to position [0, 0]
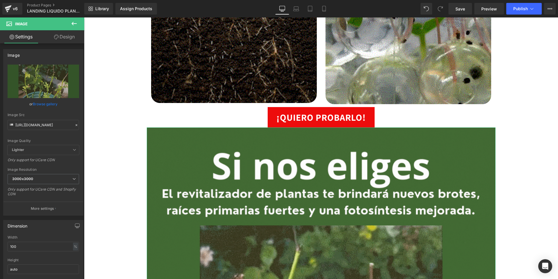
click at [63, 34] on link "Design" at bounding box center [64, 36] width 42 height 13
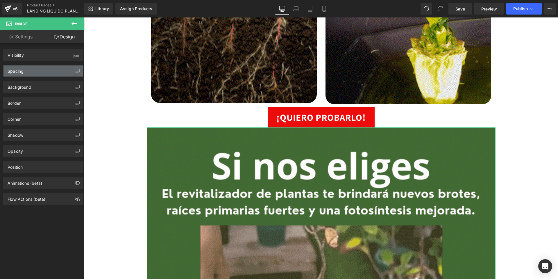
click at [41, 70] on div "Spacing" at bounding box center [43, 70] width 80 height 11
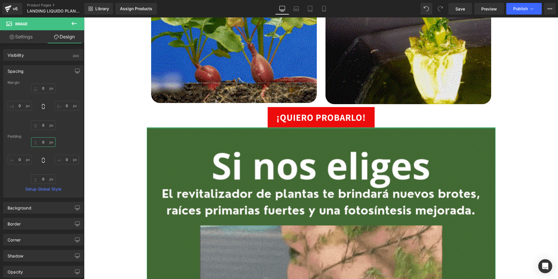
click at [42, 142] on input "0" at bounding box center [43, 142] width 24 height 10
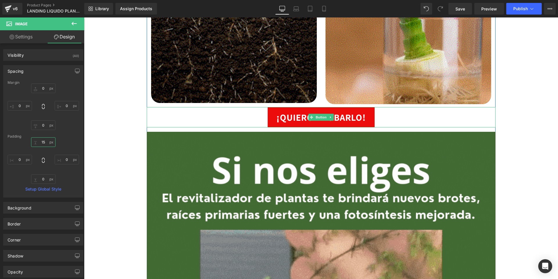
type input "15"
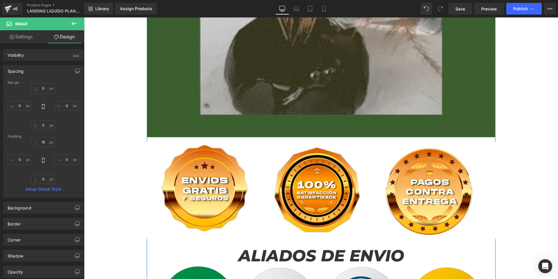
scroll to position [1801, 0]
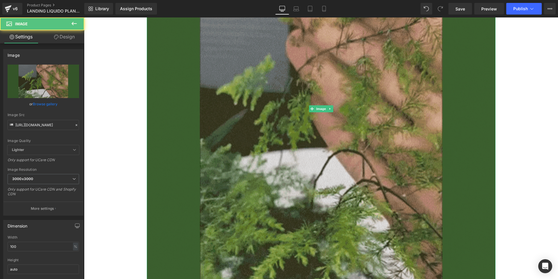
scroll to position [1598, 0]
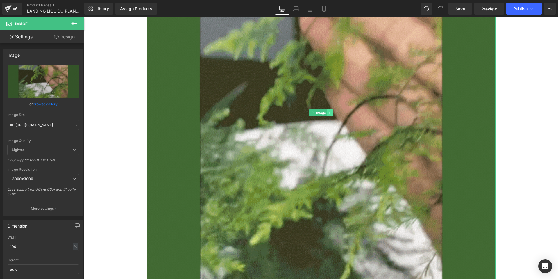
click at [328, 113] on icon at bounding box center [329, 112] width 3 height 3
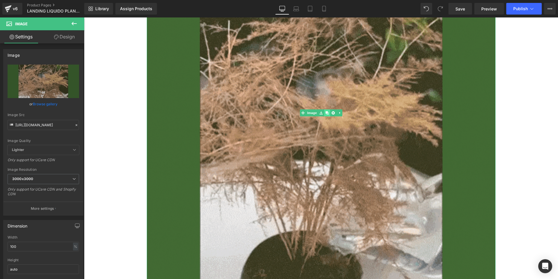
click at [326, 114] on icon at bounding box center [326, 112] width 3 height 3
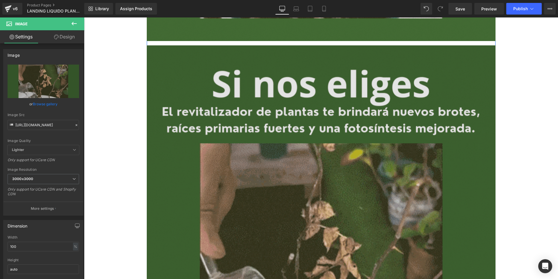
scroll to position [1888, 0]
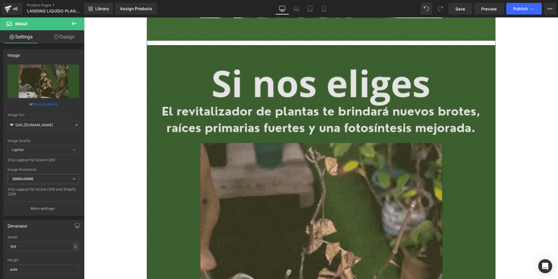
click at [327, 95] on img at bounding box center [321, 259] width 349 height 436
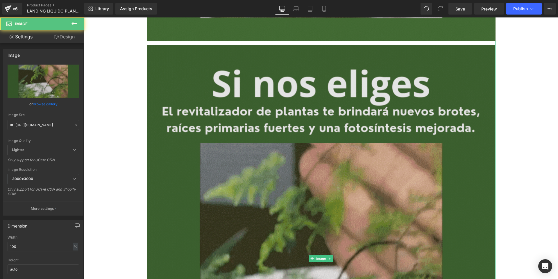
click at [306, 96] on img at bounding box center [321, 259] width 349 height 436
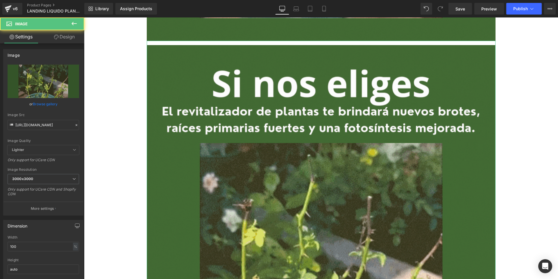
click at [67, 34] on link "Design" at bounding box center [64, 36] width 42 height 13
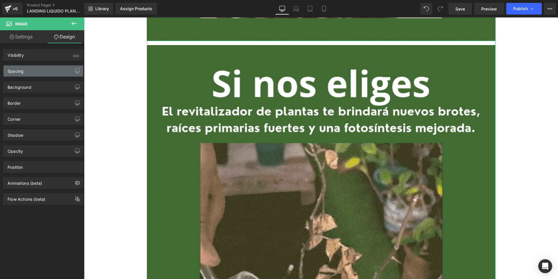
click at [43, 71] on div "Spacing" at bounding box center [43, 70] width 80 height 11
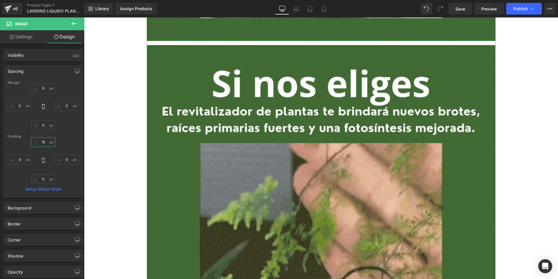
click at [43, 144] on input "15" at bounding box center [43, 142] width 24 height 10
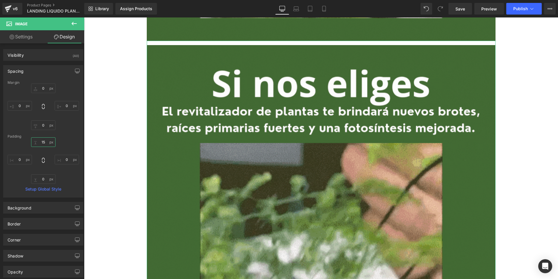
click at [43, 144] on input "15" at bounding box center [43, 142] width 24 height 10
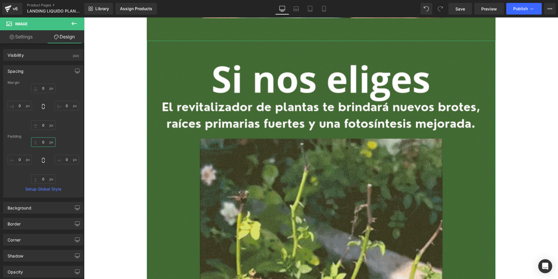
type input "0"
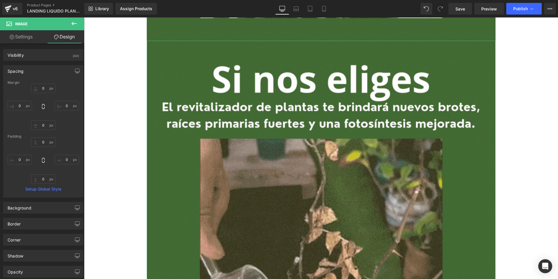
click at [20, 35] on link "Settings" at bounding box center [21, 36] width 42 height 13
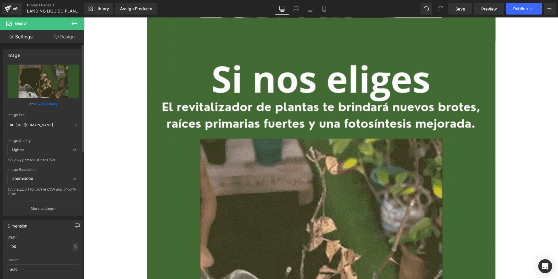
click at [42, 103] on link "Browse gallery" at bounding box center [45, 104] width 25 height 10
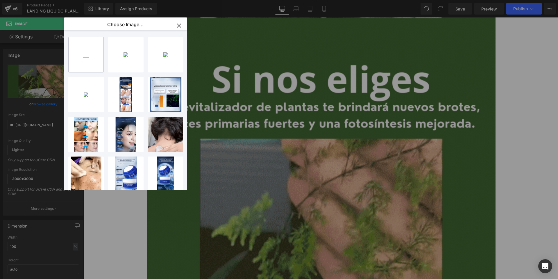
click at [92, 52] on input "file" at bounding box center [86, 54] width 35 height 35
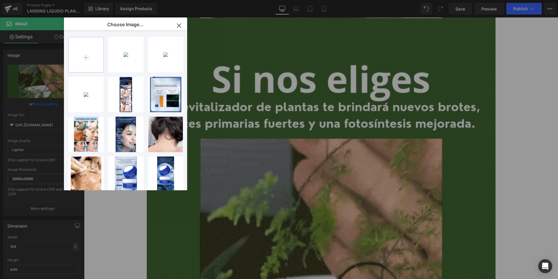
type input "C:\fakepath\7.svg"
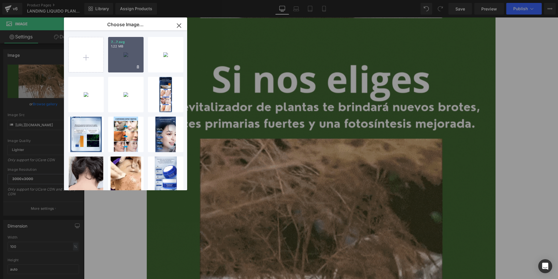
click at [126, 64] on div "7...7.svg 1.22 MB" at bounding box center [125, 54] width 35 height 35
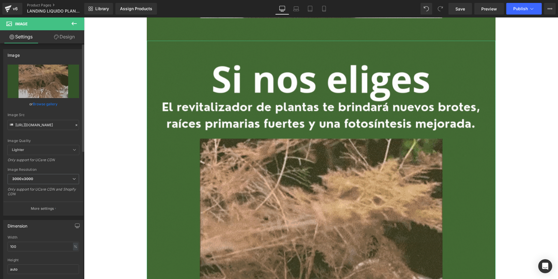
click at [40, 104] on link "Browse gallery" at bounding box center [45, 104] width 25 height 10
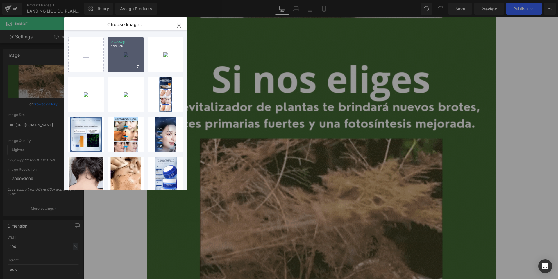
click at [133, 58] on div "7...7.svg 1.22 MB" at bounding box center [125, 54] width 35 height 35
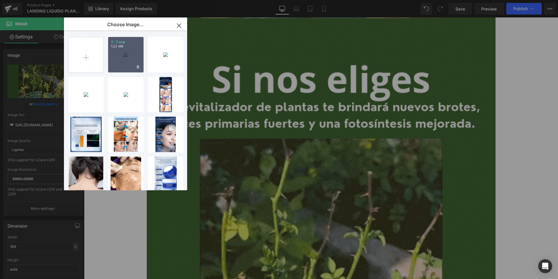
type input "https://ucarecdn.com/01af288a-41f1-4a7b-b4c9-eba8880d799e/7.svg"
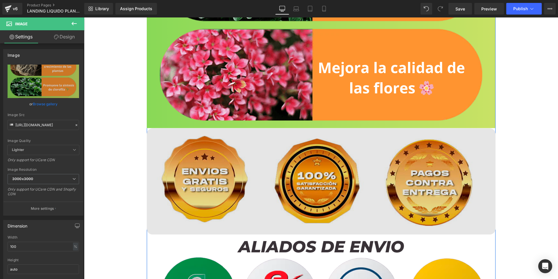
scroll to position [2149, 0]
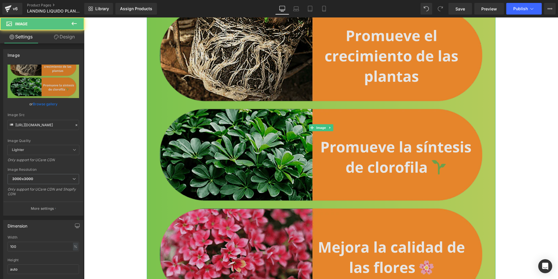
scroll to position [1975, 0]
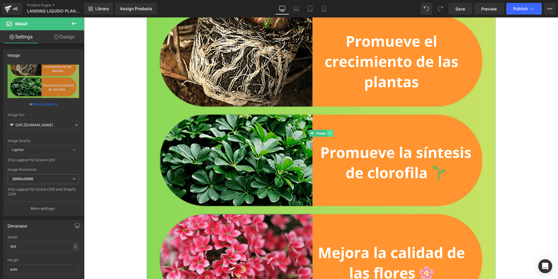
click at [327, 134] on link at bounding box center [330, 133] width 6 height 7
click at [325, 133] on icon at bounding box center [326, 132] width 3 height 3
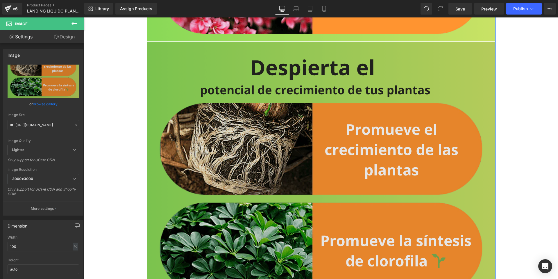
scroll to position [2247, 0]
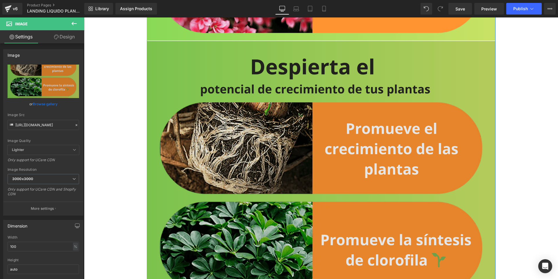
click at [313, 101] on img at bounding box center [321, 220] width 349 height 359
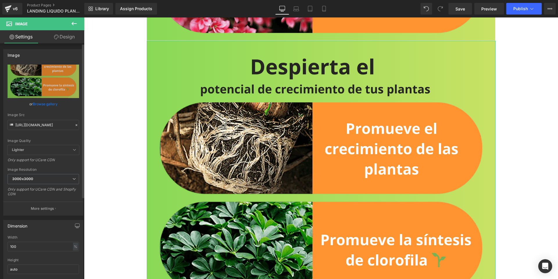
click at [45, 104] on link "Browse gallery" at bounding box center [45, 104] width 25 height 10
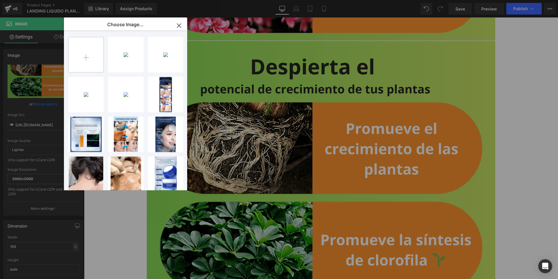
click at [86, 51] on input "file" at bounding box center [86, 54] width 35 height 35
type input "C:\fakepath\8.svg"
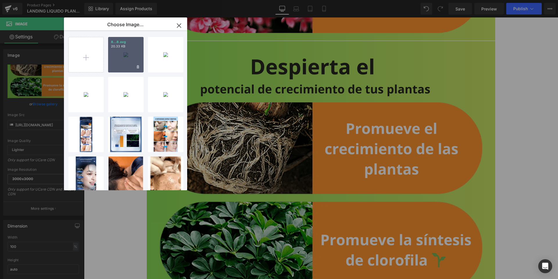
click at [122, 55] on div "8...8.svg 20.33 KB" at bounding box center [125, 54] width 35 height 35
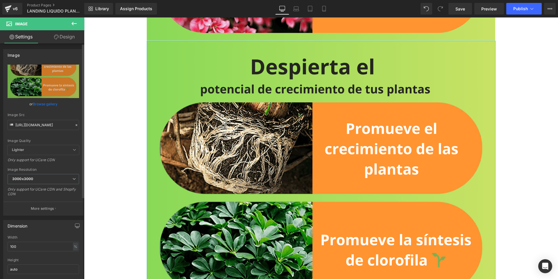
click at [47, 103] on link "Browse gallery" at bounding box center [45, 104] width 25 height 10
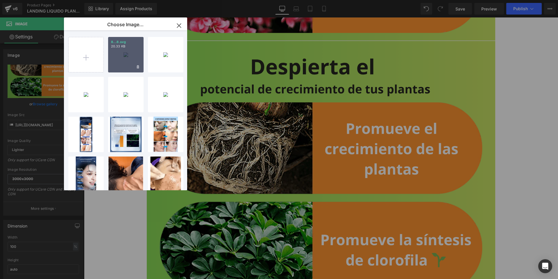
click at [114, 55] on div "8...8.svg 20.33 KB" at bounding box center [125, 54] width 35 height 35
type input "https://ucarecdn.com/307126b1-abff-403f-b752-0c5e41b913aa/8.svg"
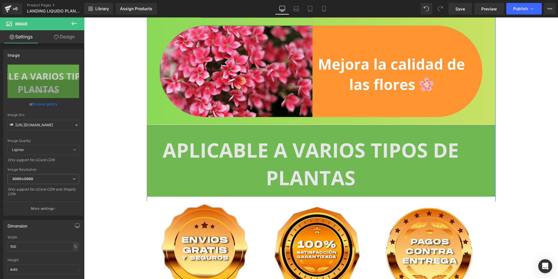
scroll to position [2160, 0]
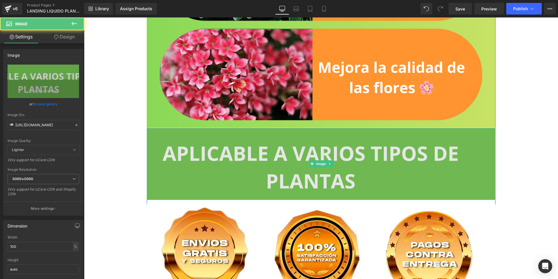
click at [408, 149] on img at bounding box center [321, 164] width 349 height 72
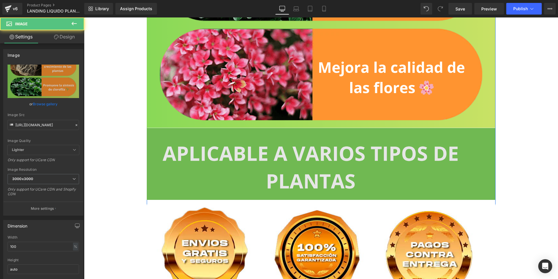
click at [342, 157] on img at bounding box center [321, 164] width 349 height 72
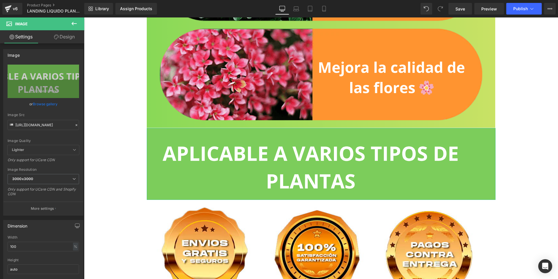
click at [76, 35] on link "Design" at bounding box center [64, 36] width 42 height 13
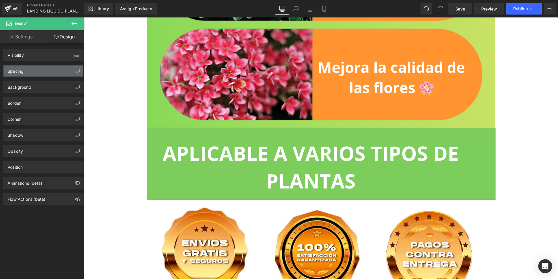
click at [38, 71] on div "Spacing" at bounding box center [43, 70] width 80 height 11
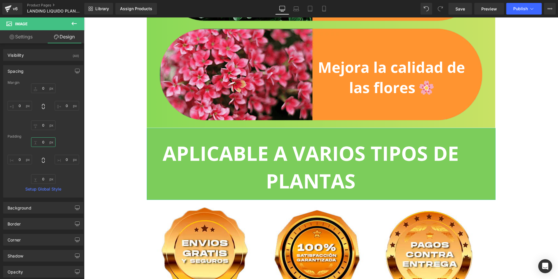
click at [44, 139] on input "0" at bounding box center [43, 142] width 24 height 10
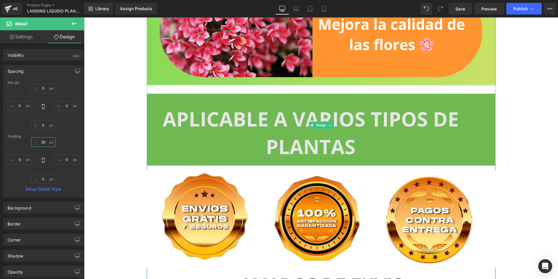
scroll to position [2218, 0]
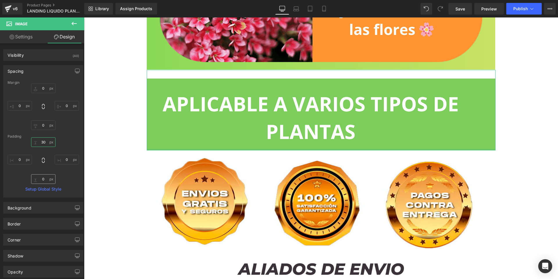
type input "30"
click at [44, 180] on input "0" at bounding box center [43, 179] width 24 height 10
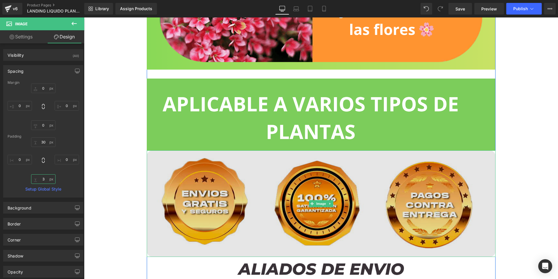
type input "30"
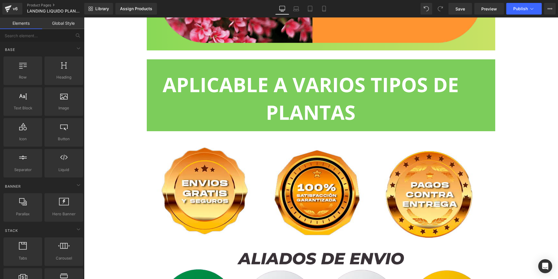
scroll to position [2247, 0]
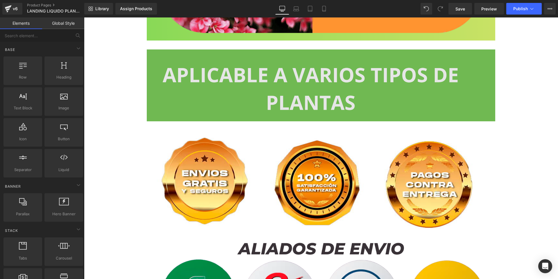
click at [383, 99] on img at bounding box center [321, 85] width 349 height 89
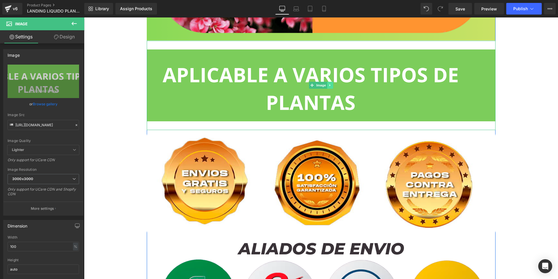
click at [328, 85] on icon at bounding box center [329, 84] width 3 height 3
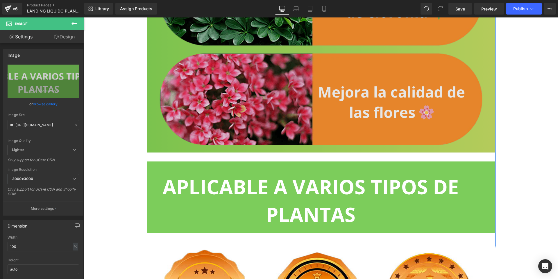
scroll to position [2218, 0]
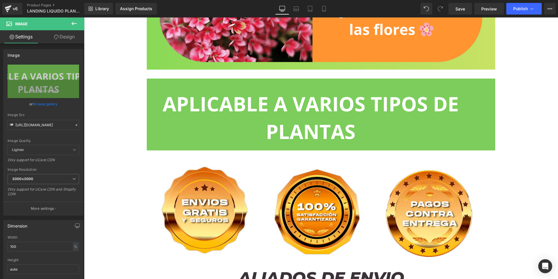
click at [73, 26] on icon at bounding box center [74, 23] width 7 height 7
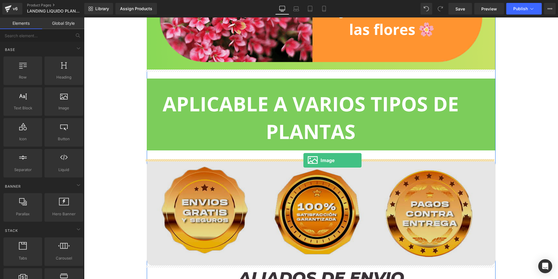
drag, startPoint x: 150, startPoint y: 124, endPoint x: 305, endPoint y: 160, distance: 159.6
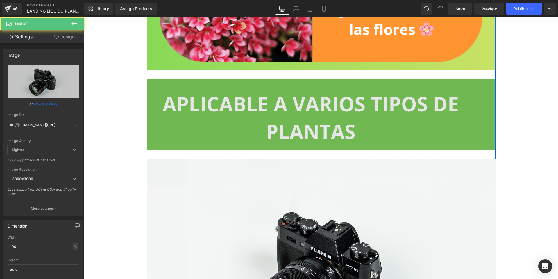
scroll to position [2276, 0]
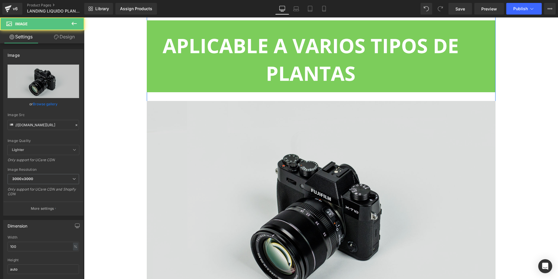
click at [327, 148] on img at bounding box center [321, 216] width 349 height 231
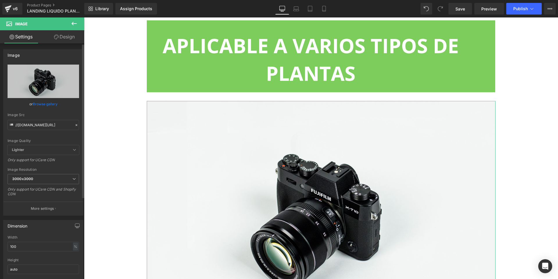
click at [34, 101] on link "Browse gallery" at bounding box center [45, 104] width 25 height 10
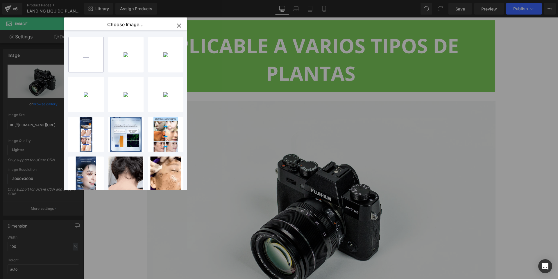
click at [87, 56] on input "file" at bounding box center [86, 54] width 35 height 35
type input "C:\fakepath\9.svg"
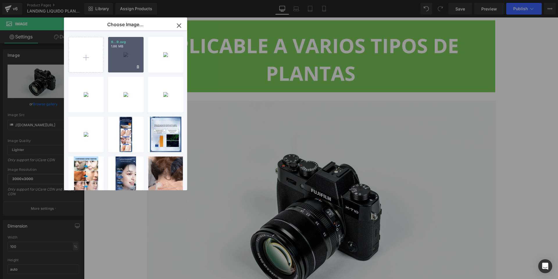
click at [123, 62] on div "9...9.svg 1.86 MB" at bounding box center [125, 54] width 35 height 35
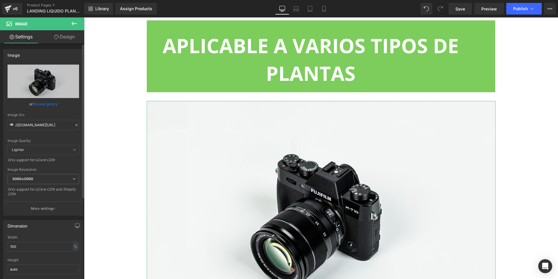
click at [54, 105] on link "Browse gallery" at bounding box center [45, 104] width 25 height 10
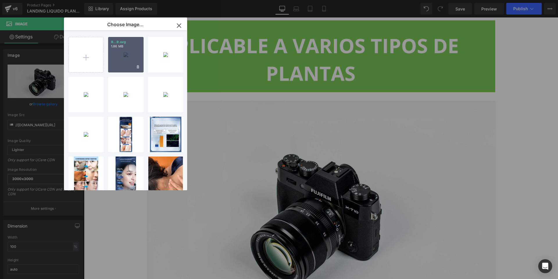
click at [118, 63] on div "9...9.svg 1.86 MB" at bounding box center [125, 54] width 35 height 35
type input "https://ucarecdn.com/b2b611ab-7efe-4ee2-a2e1-73f4274883de/9.svg"
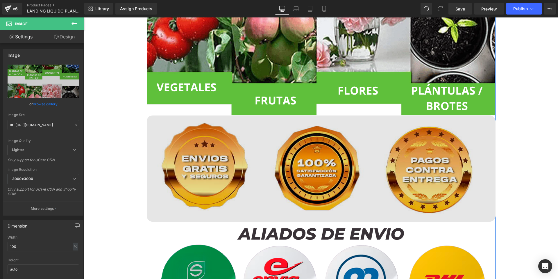
scroll to position [2625, 0]
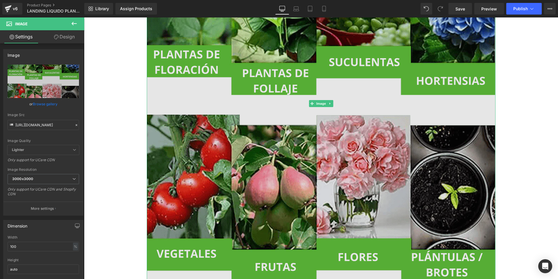
scroll to position [2450, 0]
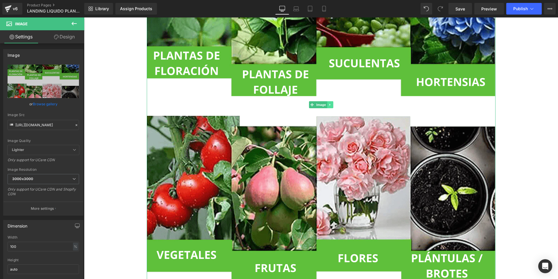
click at [328, 106] on icon at bounding box center [329, 104] width 3 height 3
click at [326, 106] on icon at bounding box center [326, 104] width 3 height 3
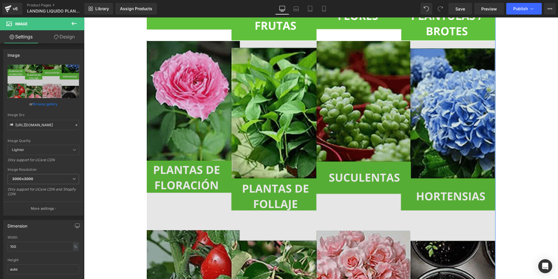
click at [281, 125] on img at bounding box center [321, 219] width 349 height 356
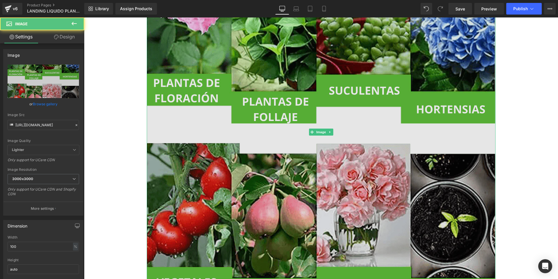
scroll to position [2779, 0]
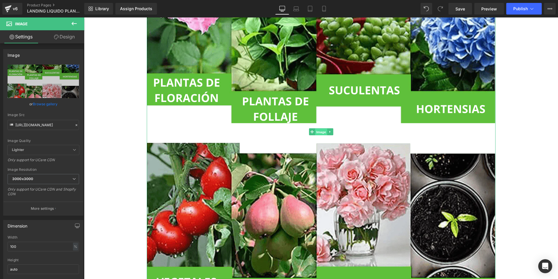
click at [316, 132] on span "Image" at bounding box center [321, 131] width 12 height 7
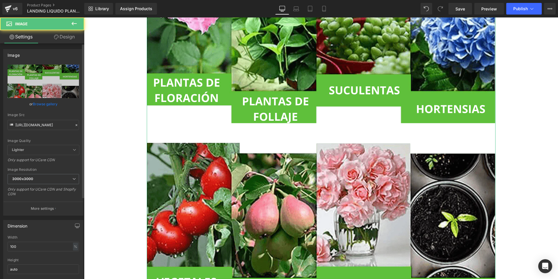
click at [43, 104] on link "Browse gallery" at bounding box center [45, 104] width 25 height 10
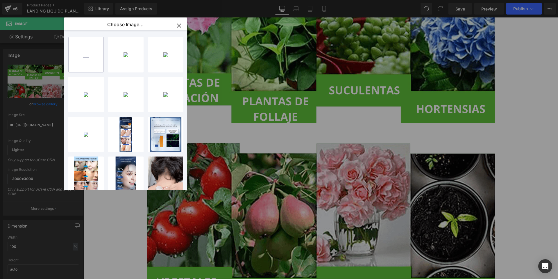
click at [94, 53] on input "file" at bounding box center [86, 54] width 35 height 35
type input "C:\fakepath\10.svg"
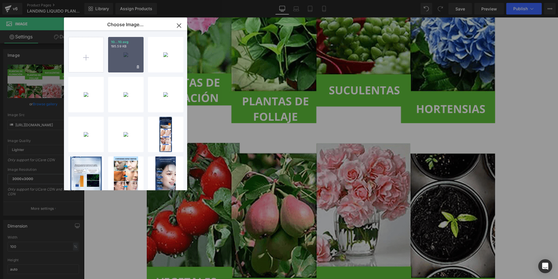
click at [120, 61] on div "10...10.svg 195.59 KB" at bounding box center [125, 54] width 35 height 35
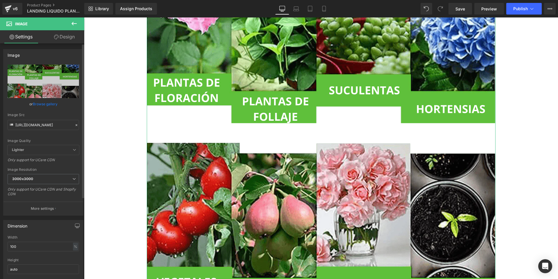
click at [51, 105] on link "Browse gallery" at bounding box center [45, 104] width 25 height 10
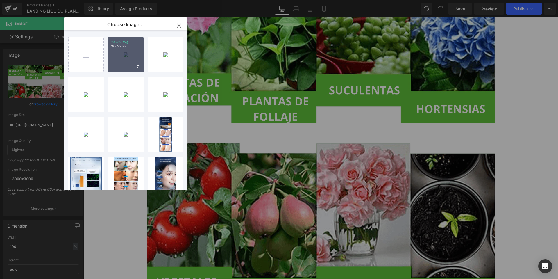
drag, startPoint x: 121, startPoint y: 51, endPoint x: 47, endPoint y: 40, distance: 74.7
click at [121, 51] on div "10...10.svg 195.59 KB" at bounding box center [125, 54] width 35 height 35
type input "https://ucarecdn.com/7bfed72a-5ea5-4dfe-a65a-103c390a6484/10.svg"
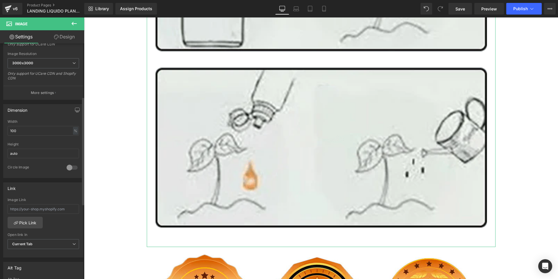
scroll to position [116, 0]
click at [34, 130] on input "100" at bounding box center [43, 130] width 71 height 10
click at [0, 130] on div "Dimension 100% Width 100 % % px auto Height auto 0 Circle Image" at bounding box center [43, 138] width 87 height 78
type input "50"
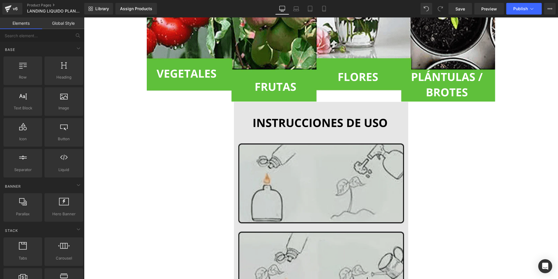
scroll to position [2599, 0]
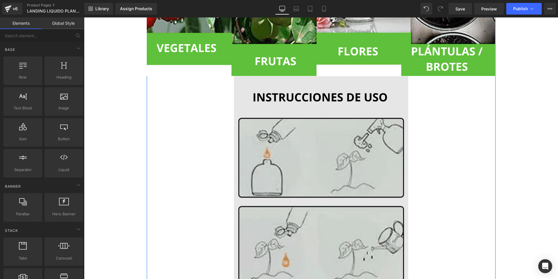
click at [379, 106] on img at bounding box center [321, 185] width 174 height 219
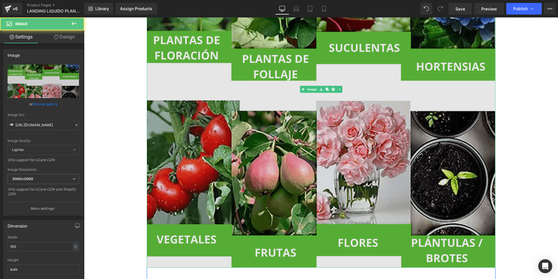
scroll to position [2453, 0]
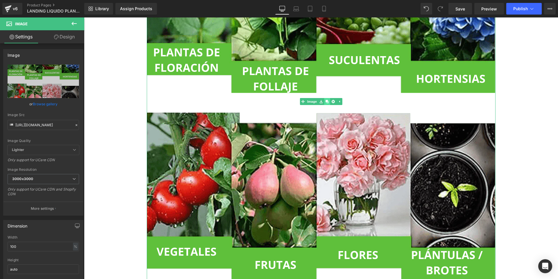
click at [325, 103] on link at bounding box center [327, 101] width 6 height 7
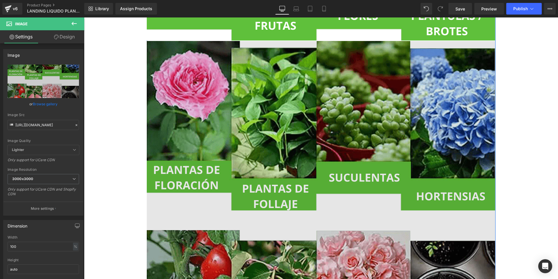
click at [317, 111] on img at bounding box center [321, 219] width 349 height 356
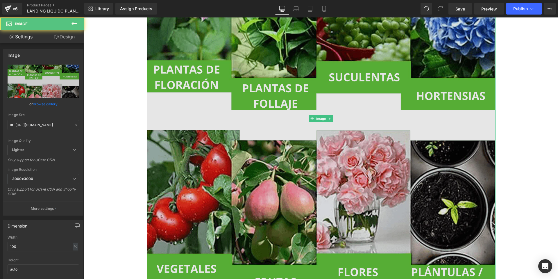
scroll to position [2837, 0]
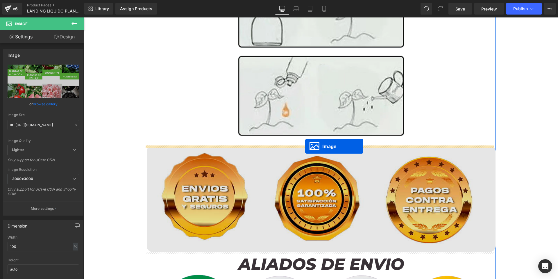
drag, startPoint x: 309, startPoint y: 73, endPoint x: 305, endPoint y: 146, distance: 73.3
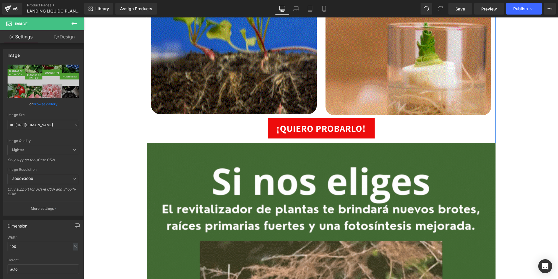
scroll to position [1325, 0]
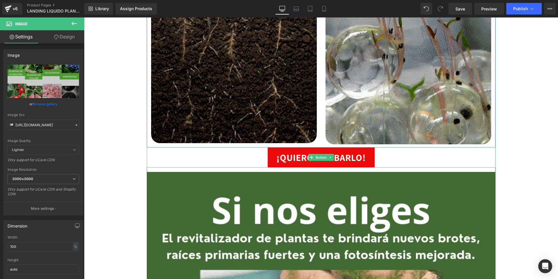
click at [381, 157] on div "¡QUIERO PROBARLO!" at bounding box center [321, 157] width 349 height 20
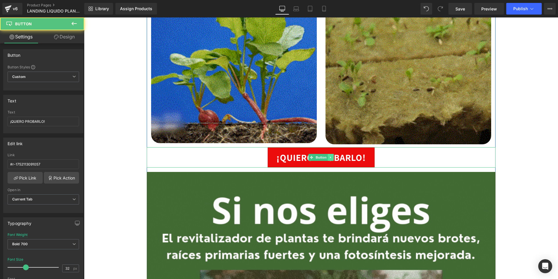
click at [329, 156] on icon at bounding box center [330, 156] width 3 height 3
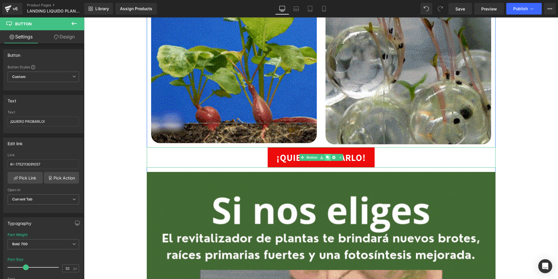
click at [327, 158] on icon at bounding box center [327, 156] width 3 height 3
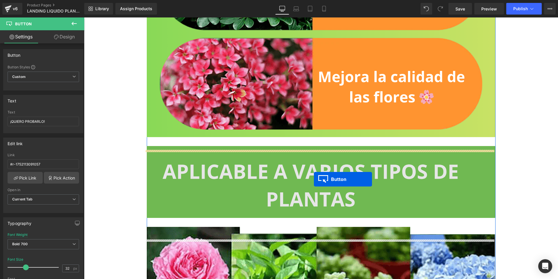
scroll to position [2168, 0]
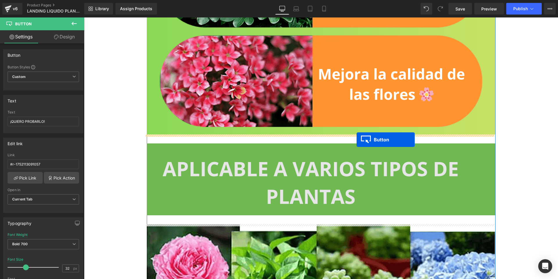
drag, startPoint x: 308, startPoint y: 177, endPoint x: 356, endPoint y: 139, distance: 61.0
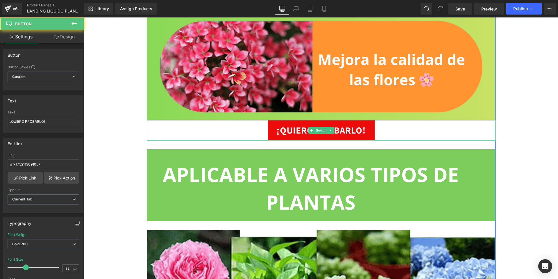
scroll to position [2153, 0]
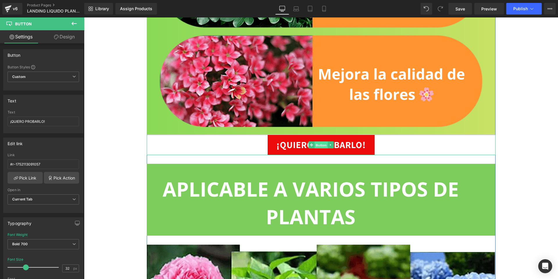
click at [317, 144] on span "Button" at bounding box center [320, 144] width 13 height 7
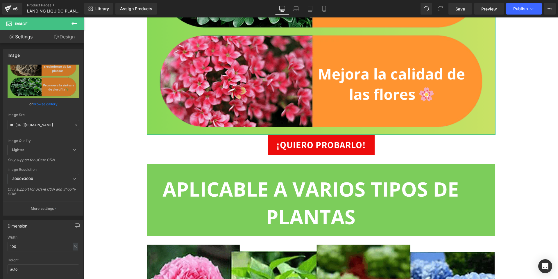
click at [68, 37] on link "Design" at bounding box center [64, 36] width 42 height 13
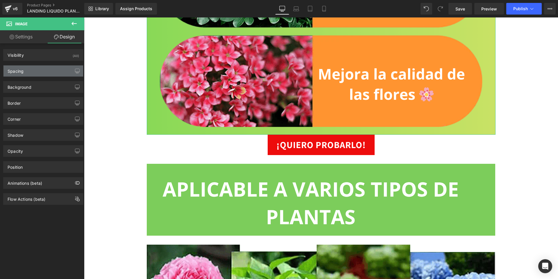
click at [33, 72] on div "Spacing" at bounding box center [43, 70] width 80 height 11
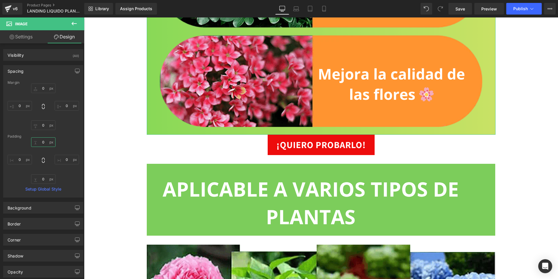
drag, startPoint x: 42, startPoint y: 144, endPoint x: 64, endPoint y: 137, distance: 22.8
click at [42, 144] on input "0" at bounding box center [43, 142] width 24 height 10
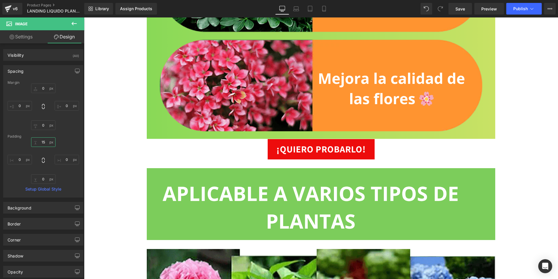
type input "1"
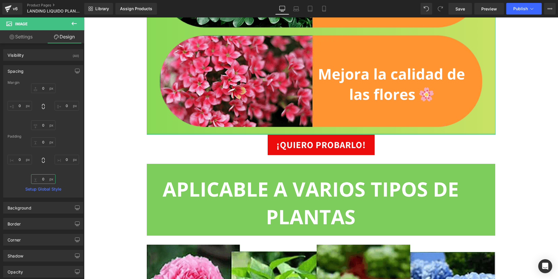
click at [44, 177] on input "0" at bounding box center [43, 179] width 24 height 10
type input "15"
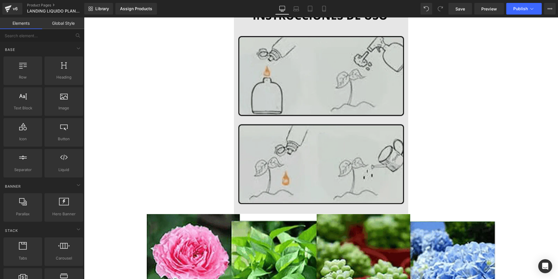
click at [360, 125] on img at bounding box center [321, 103] width 174 height 219
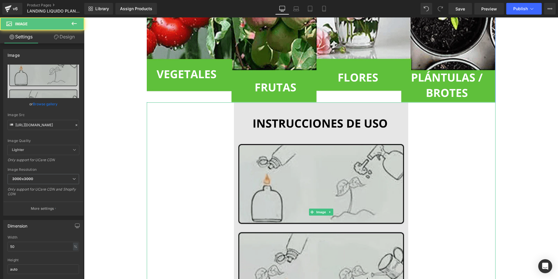
scroll to position [2647, 0]
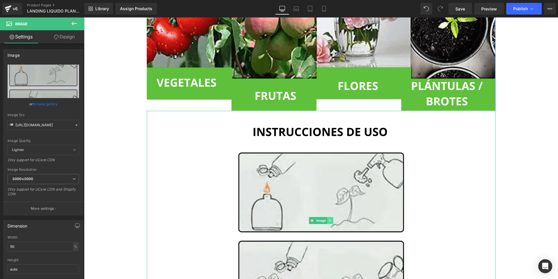
click at [328, 220] on icon at bounding box center [329, 219] width 3 height 3
click at [332, 221] on icon at bounding box center [332, 219] width 3 height 3
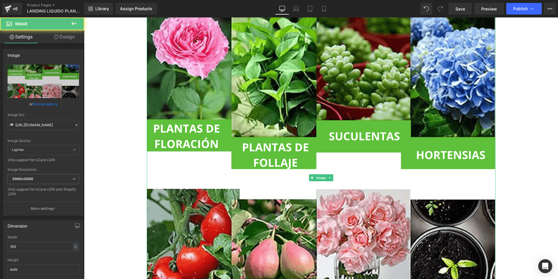
scroll to position [2763, 0]
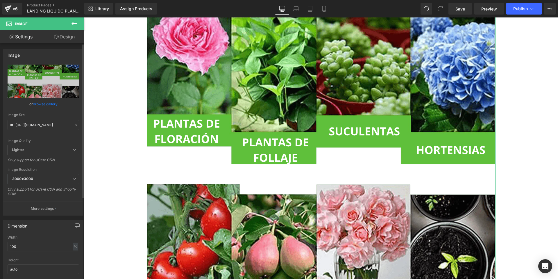
click at [49, 106] on link "Browse gallery" at bounding box center [45, 104] width 25 height 10
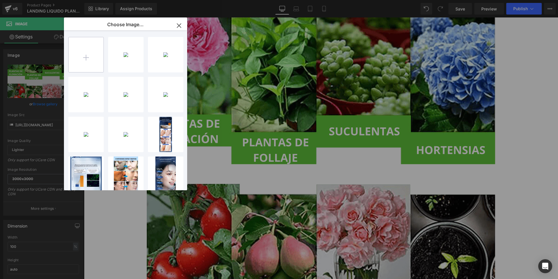
click at [92, 55] on input "file" at bounding box center [86, 54] width 35 height 35
type input "C:\fakepath\11.svg"
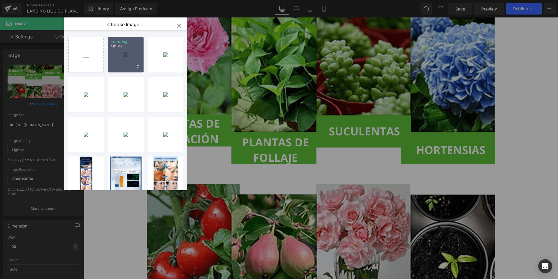
click at [123, 64] on div "11...11.svg 1.81 MB" at bounding box center [125, 54] width 35 height 35
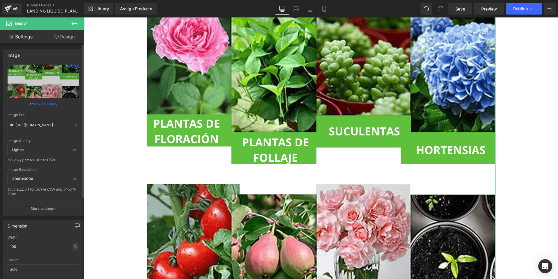
click at [48, 104] on link "Browse gallery" at bounding box center [45, 104] width 25 height 10
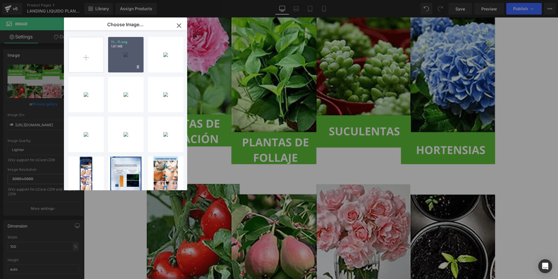
click at [125, 57] on div "11...11.svg 1.81 MB" at bounding box center [125, 54] width 35 height 35
type input "https://ucarecdn.com/9812d817-7ea9-4768-9ab5-4657478f9b5b/11.svg"
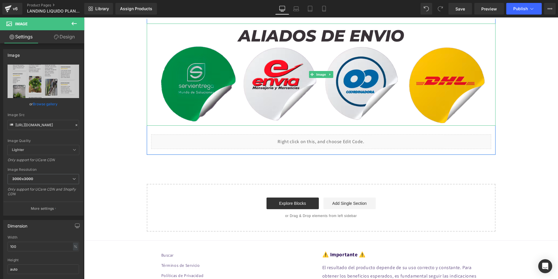
scroll to position [3315, 0]
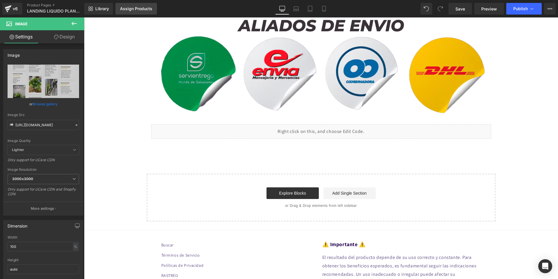
click at [137, 10] on div "Assign Products" at bounding box center [136, 8] width 32 height 5
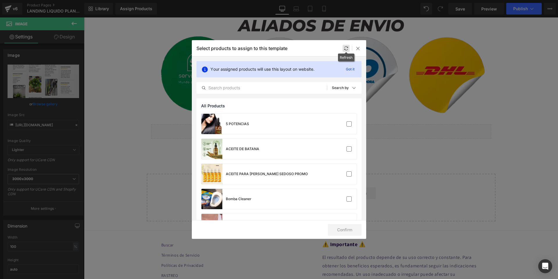
click at [345, 50] on icon at bounding box center [346, 48] width 5 height 5
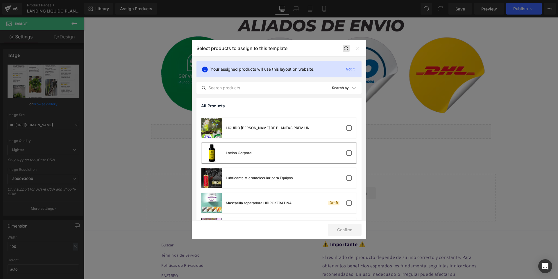
scroll to position [581, 0]
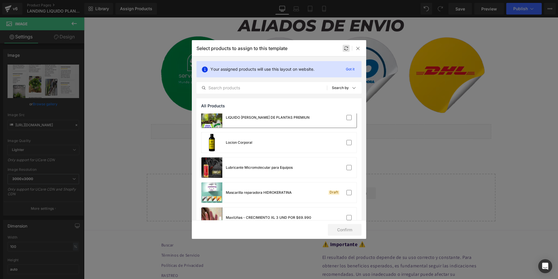
click at [336, 116] on div at bounding box center [339, 117] width 26 height 6
click at [351, 234] on button "Confirm" at bounding box center [345, 230] width 34 height 12
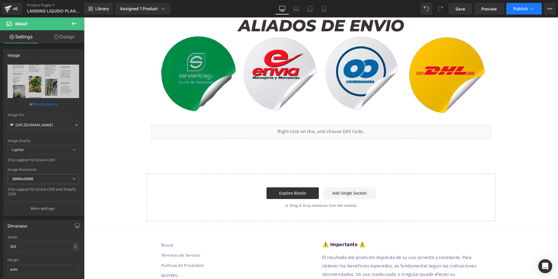
click at [522, 7] on span "Publish" at bounding box center [520, 8] width 15 height 5
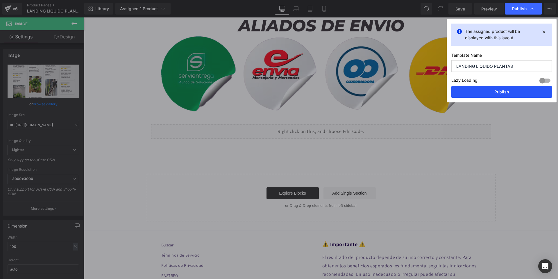
click at [512, 92] on button "Publish" at bounding box center [501, 92] width 101 height 12
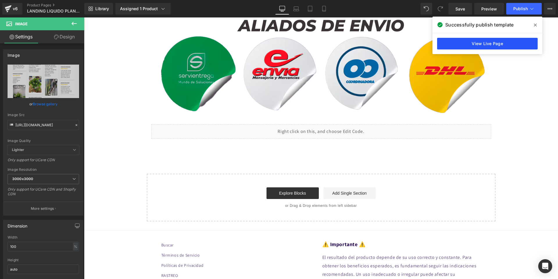
click at [482, 43] on link "View Live Page" at bounding box center [487, 44] width 101 height 12
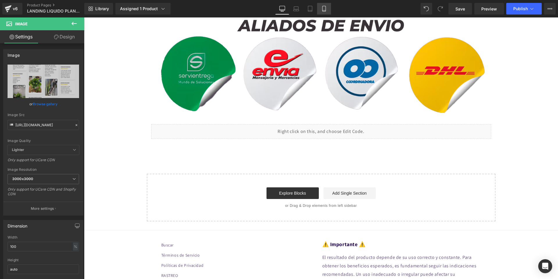
click at [321, 6] on icon at bounding box center [324, 9] width 6 height 6
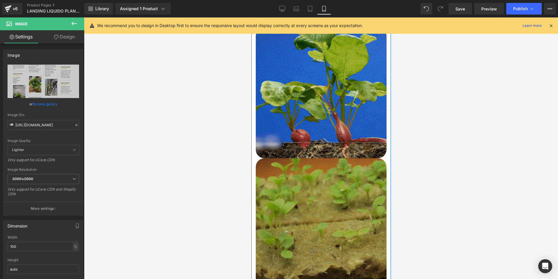
scroll to position [501, 0]
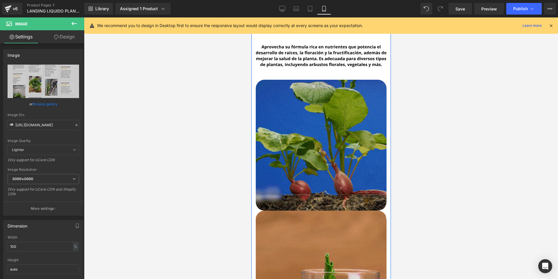
click at [328, 129] on div "Image" at bounding box center [320, 145] width 131 height 131
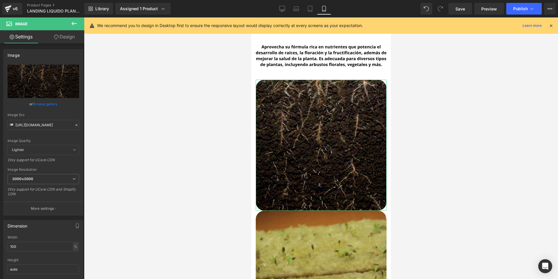
click at [62, 39] on link "Design" at bounding box center [64, 36] width 42 height 13
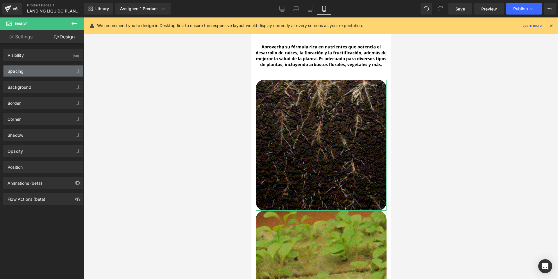
click at [45, 72] on div "Spacing" at bounding box center [43, 70] width 80 height 11
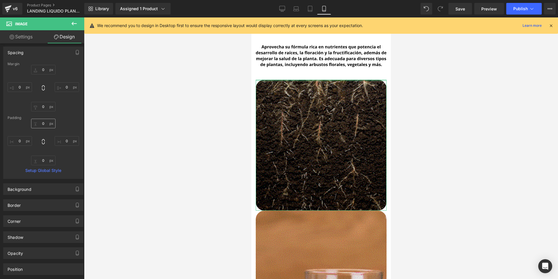
scroll to position [29, 0]
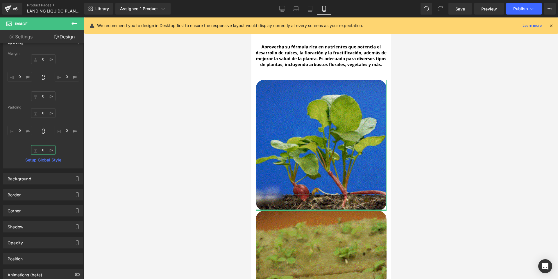
click at [43, 151] on input "0" at bounding box center [43, 150] width 24 height 10
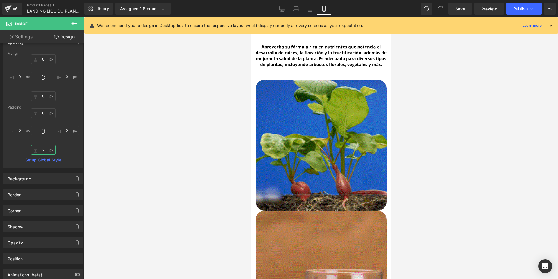
type input "20"
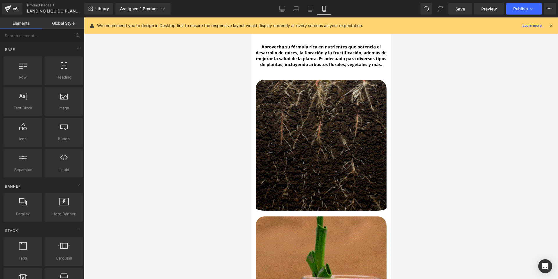
click at [176, 103] on div at bounding box center [321, 147] width 474 height 261
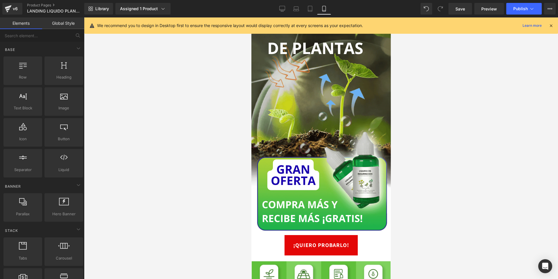
scroll to position [0, 0]
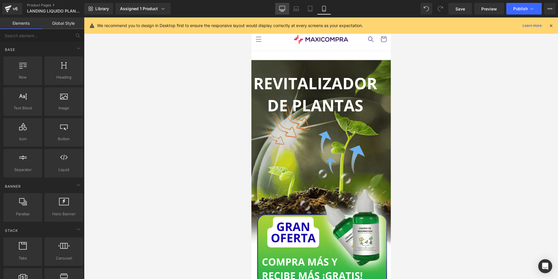
click at [281, 9] on icon at bounding box center [282, 9] width 6 height 6
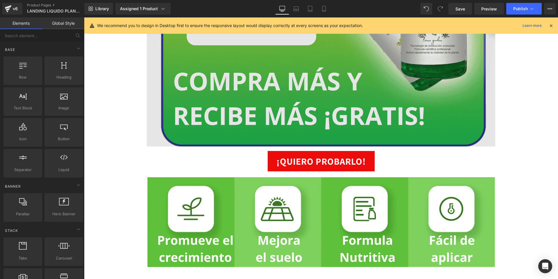
scroll to position [578, 0]
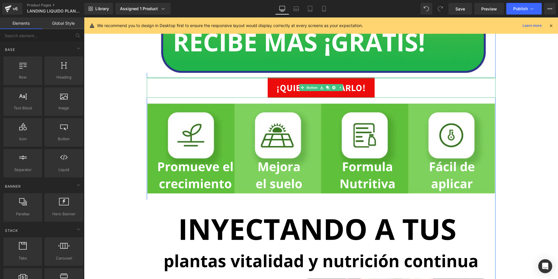
click at [451, 78] on div at bounding box center [321, 77] width 349 height 1
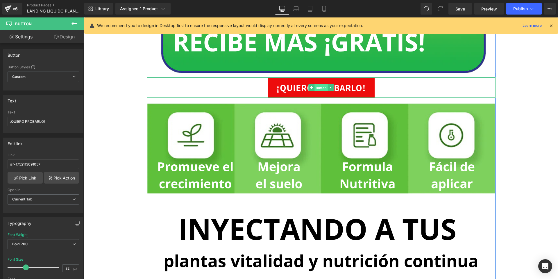
click at [311, 86] on link "Button" at bounding box center [317, 87] width 19 height 7
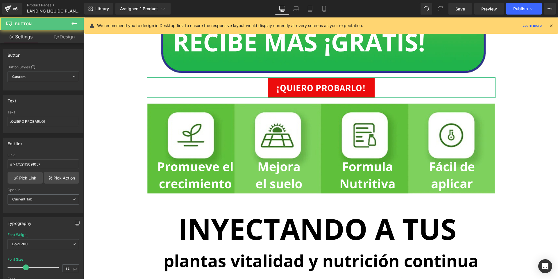
click at [71, 38] on link "Design" at bounding box center [64, 36] width 42 height 13
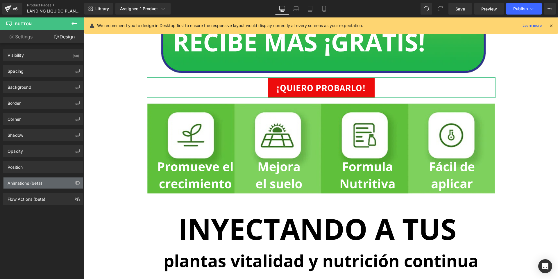
click at [45, 185] on div "Animations (beta)" at bounding box center [43, 182] width 80 height 11
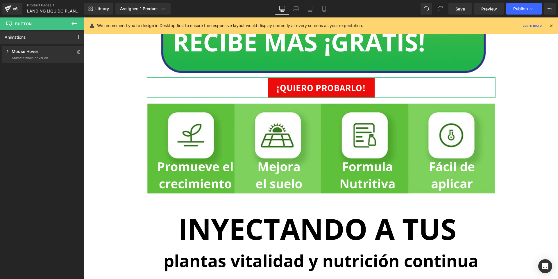
click at [7, 50] on icon at bounding box center [8, 51] width 6 height 6
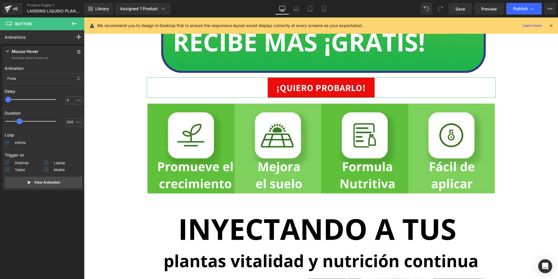
click at [9, 49] on icon at bounding box center [8, 51] width 6 height 6
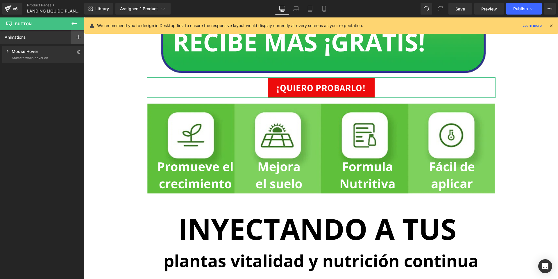
click at [76, 35] on icon at bounding box center [78, 37] width 5 height 5
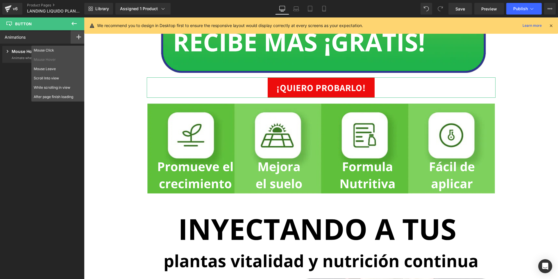
click at [12, 87] on div "Animations Mouse Click Mouse Hover Mouse Leave Scroll Into view While scrolling…" at bounding box center [43, 149] width 87 height 238
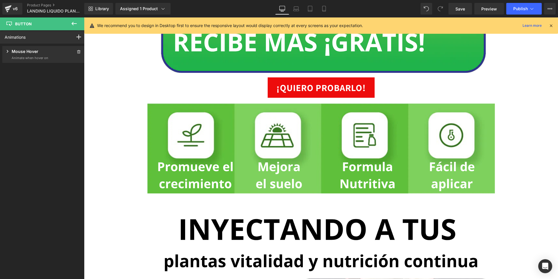
click at [73, 22] on icon at bounding box center [74, 23] width 7 height 7
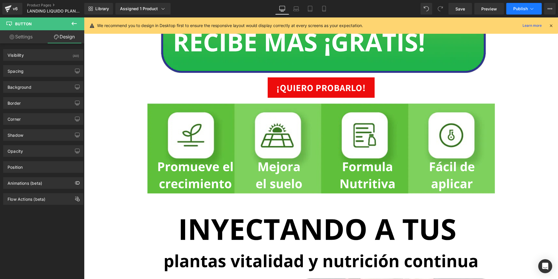
click at [524, 8] on span "Publish" at bounding box center [520, 8] width 15 height 5
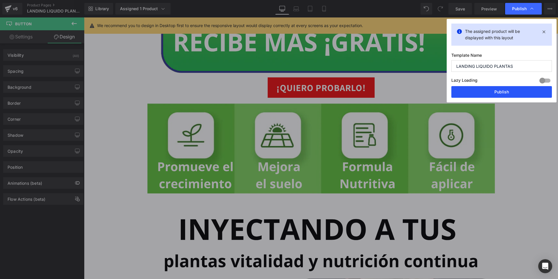
click at [496, 91] on button "Publish" at bounding box center [501, 92] width 101 height 12
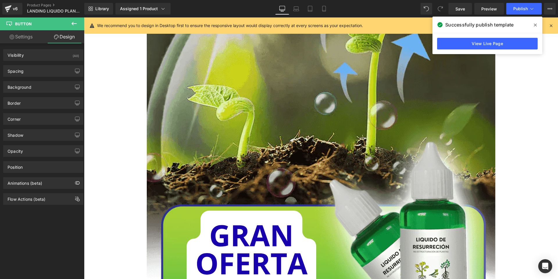
scroll to position [0, 0]
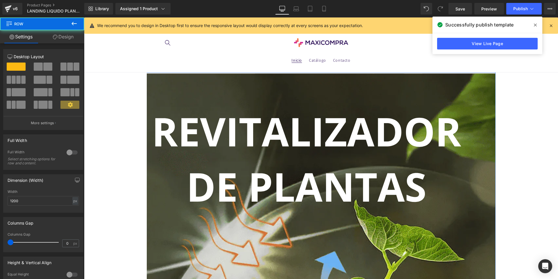
drag, startPoint x: 286, startPoint y: 80, endPoint x: 289, endPoint y: 65, distance: 15.0
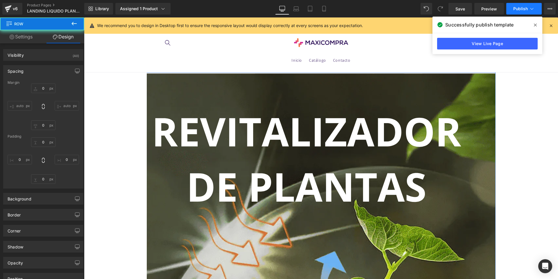
type input "0"
type input "10"
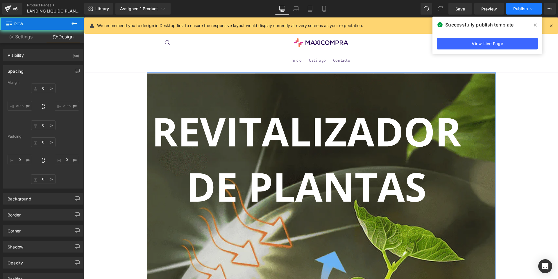
type input "0"
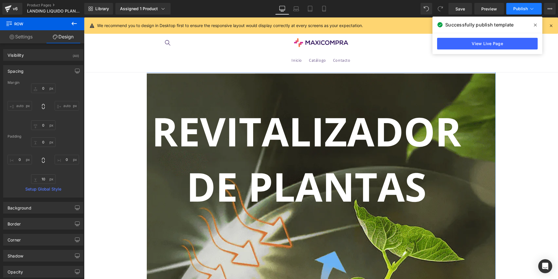
click at [518, 9] on span "Publish" at bounding box center [520, 8] width 15 height 5
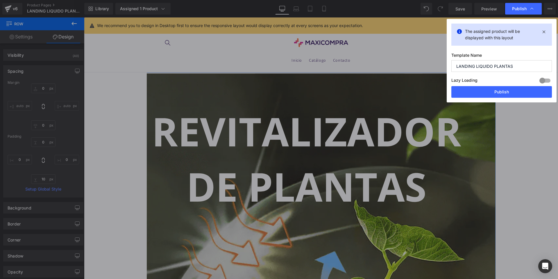
click at [474, 98] on div "The assigned product will be displayed with this layout Template Name LANDING L…" at bounding box center [501, 60] width 110 height 83
drag, startPoint x: 481, startPoint y: 92, endPoint x: 243, endPoint y: 84, distance: 238.0
click at [481, 92] on button "Publish" at bounding box center [501, 92] width 101 height 12
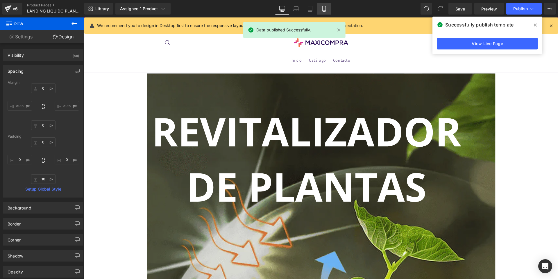
click at [320, 11] on link "Mobile" at bounding box center [324, 9] width 14 height 12
type input "0"
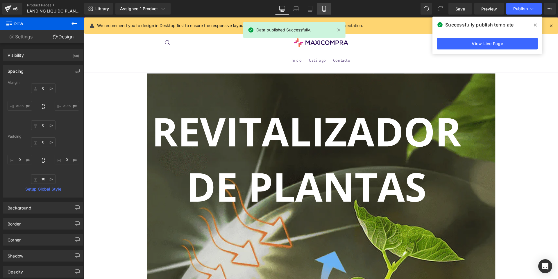
type input "10"
type input "0"
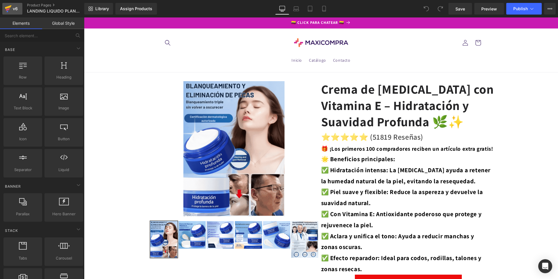
click at [17, 9] on div "v6" at bounding box center [15, 9] width 7 height 8
